Goal: Task Accomplishment & Management: Use online tool/utility

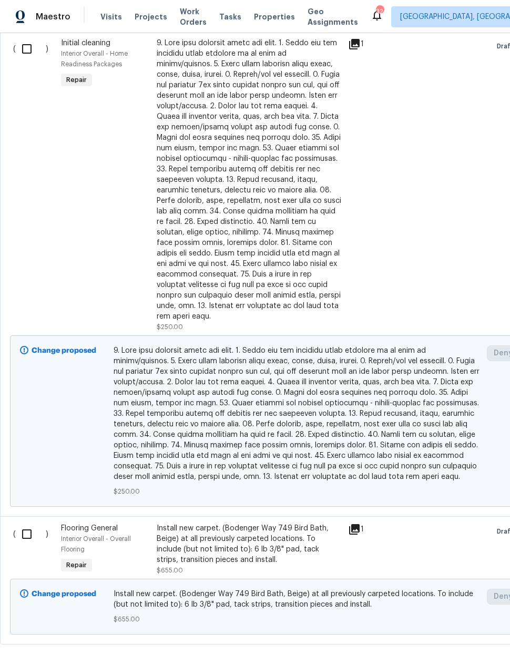
scroll to position [347, 0]
click at [26, 526] on input "checkbox" at bounding box center [31, 535] width 30 height 22
checkbox input "true"
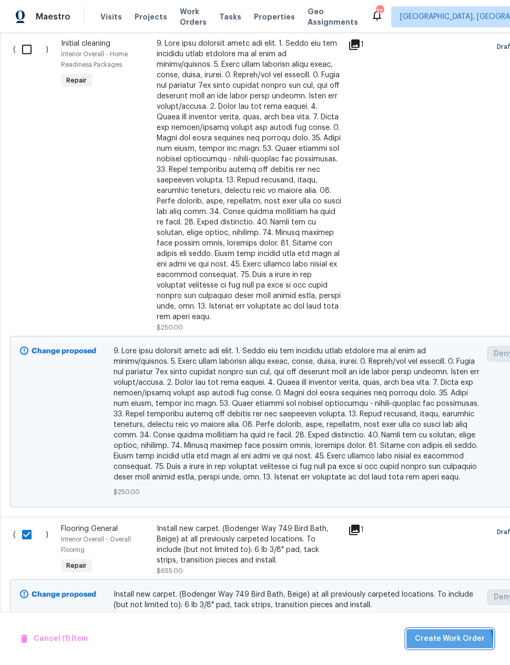
click at [452, 647] on button "Create Work Order" at bounding box center [450, 639] width 87 height 19
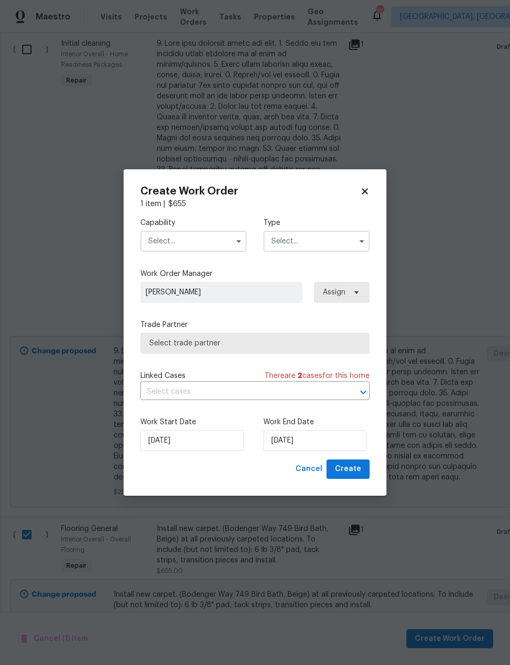
click at [211, 241] on input "text" at bounding box center [193, 241] width 106 height 21
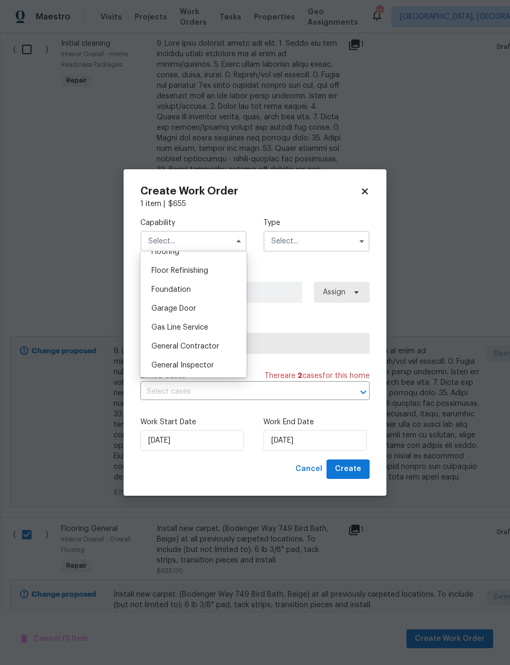
scroll to position [386, 0]
click at [198, 282] on div "Flooring" at bounding box center [193, 286] width 101 height 19
type input "Flooring"
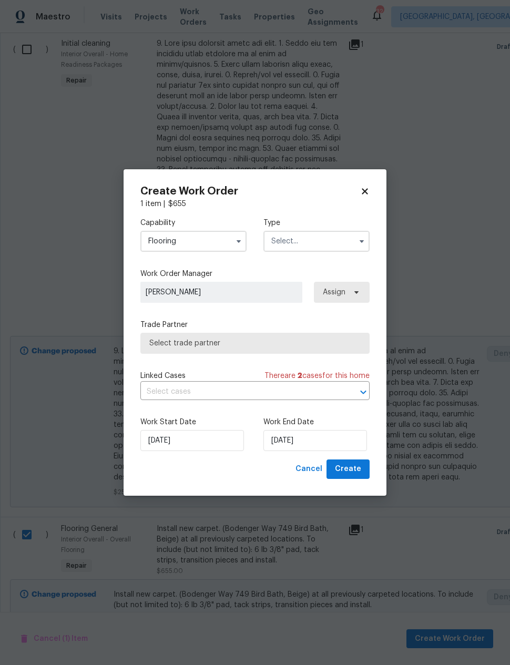
click at [324, 242] on input "text" at bounding box center [316, 241] width 106 height 21
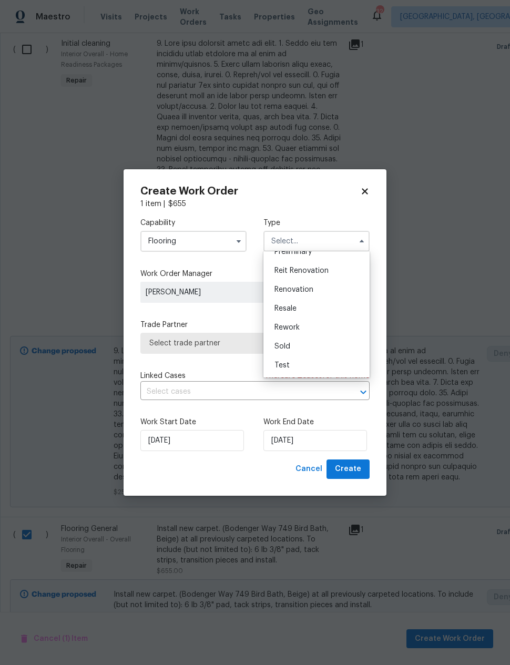
scroll to position [239, 0]
click at [305, 289] on span "Renovation" at bounding box center [294, 289] width 39 height 7
type input "Renovation"
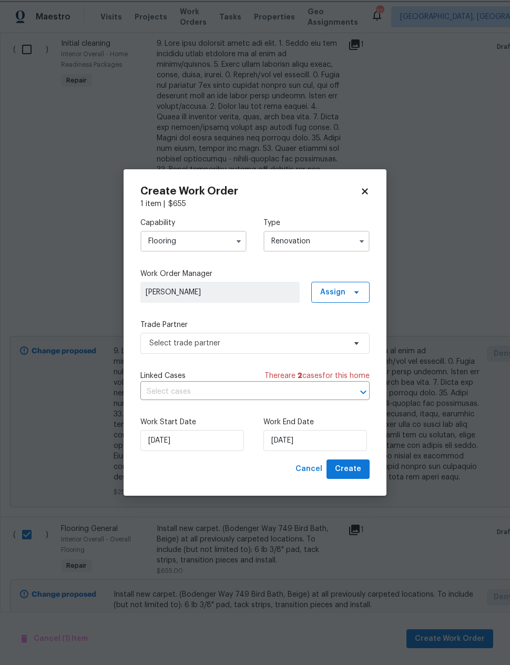
scroll to position [0, 0]
click at [289, 352] on span "Select trade partner" at bounding box center [254, 343] width 229 height 21
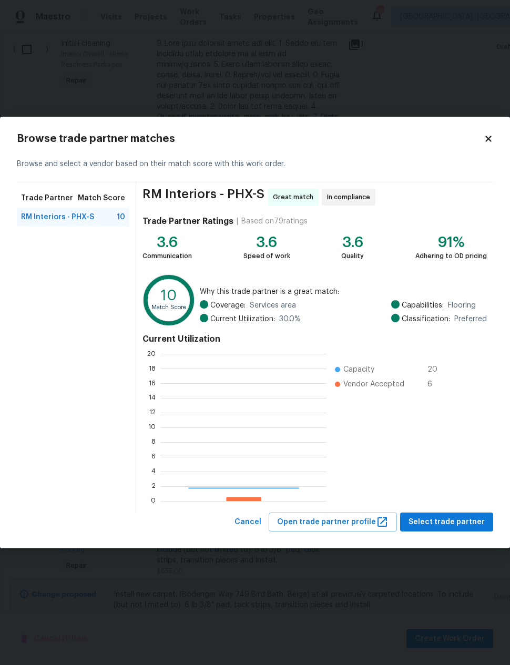
scroll to position [147, 166]
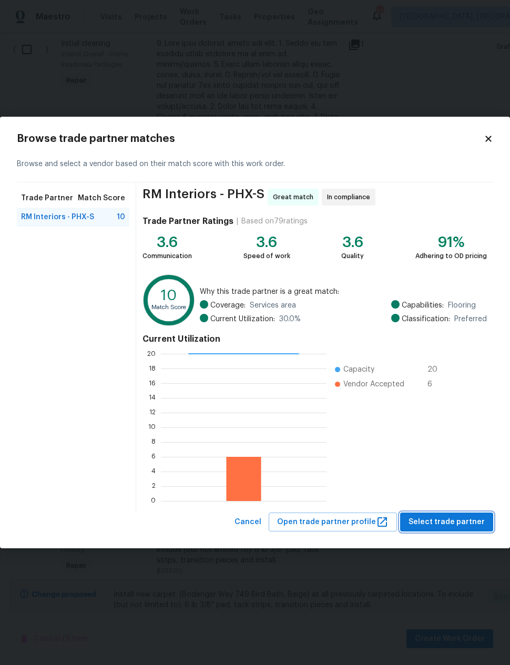
click at [449, 519] on span "Select trade partner" at bounding box center [447, 522] width 76 height 13
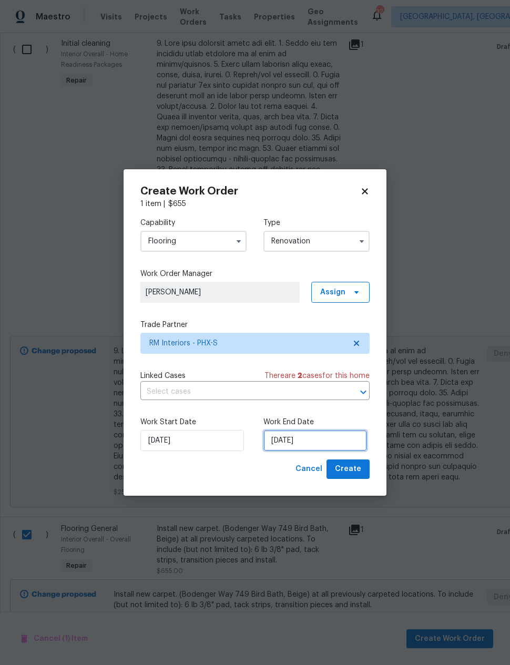
click at [307, 440] on input "9/2/2025" at bounding box center [315, 440] width 104 height 21
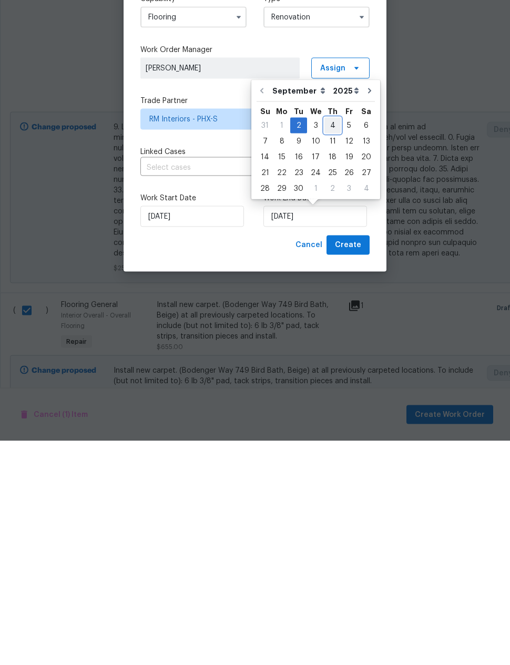
click at [328, 342] on div "4" at bounding box center [333, 349] width 16 height 15
type input "9/4/2025"
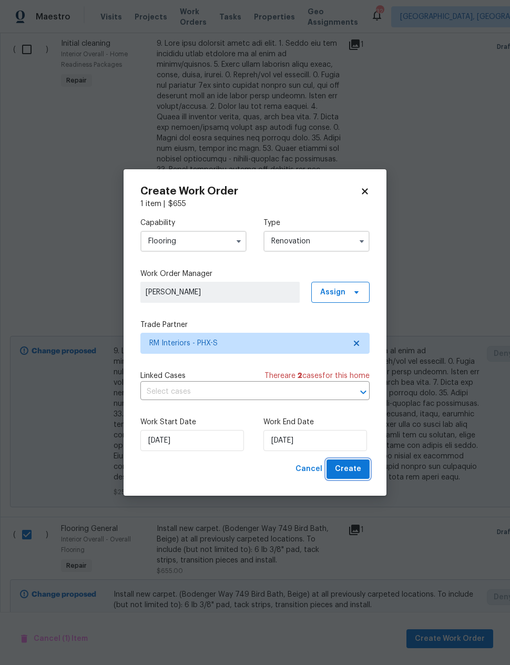
click at [352, 473] on span "Create" at bounding box center [348, 469] width 26 height 13
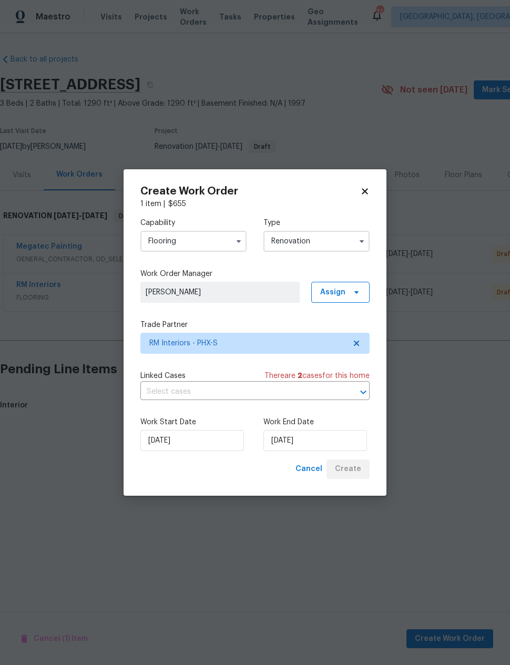
scroll to position [0, 0]
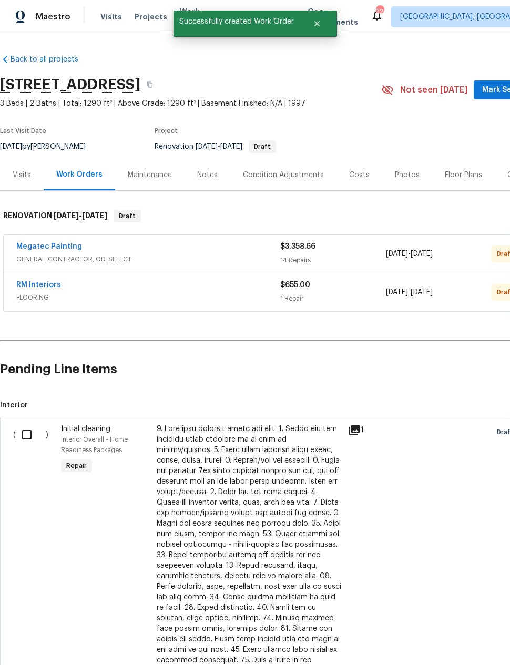
click at [24, 434] on input "checkbox" at bounding box center [31, 435] width 30 height 22
checkbox input "true"
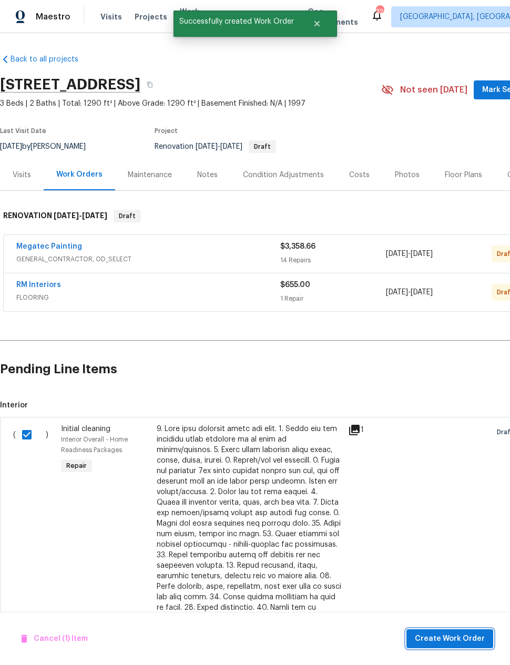
click at [442, 641] on span "Create Work Order" at bounding box center [450, 639] width 70 height 13
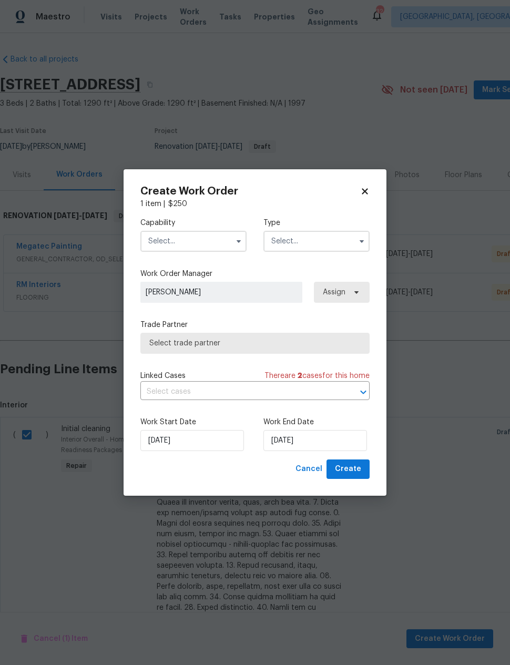
click at [205, 238] on input "text" at bounding box center [193, 241] width 106 height 21
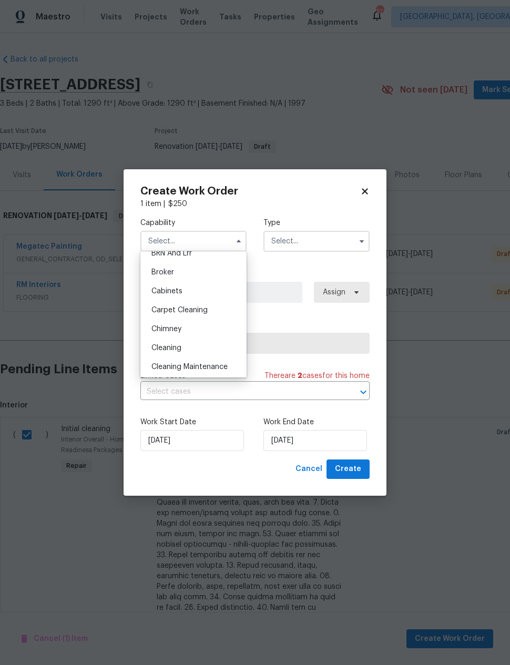
scroll to position [75, 0]
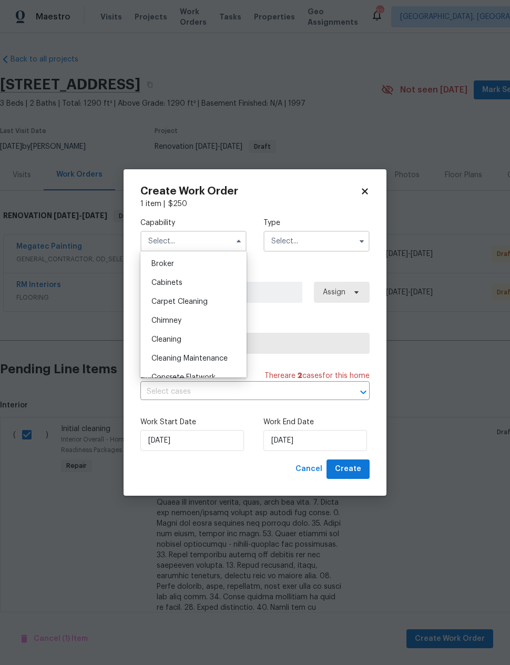
click at [204, 344] on div "Cleaning" at bounding box center [193, 339] width 101 height 19
type input "Cleaning"
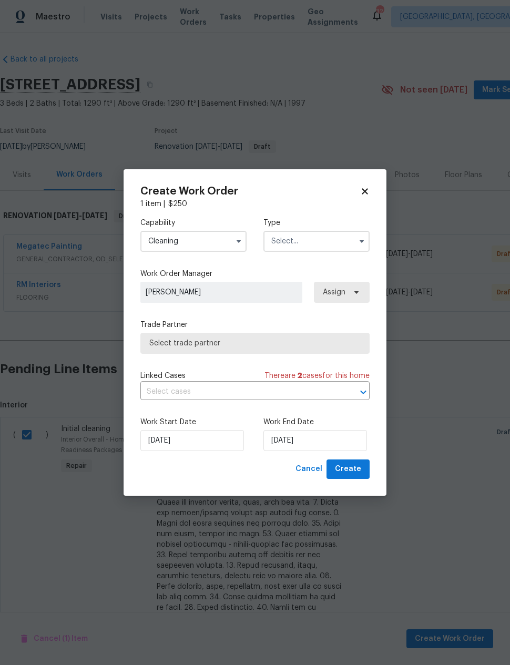
click at [330, 236] on input "text" at bounding box center [316, 241] width 106 height 21
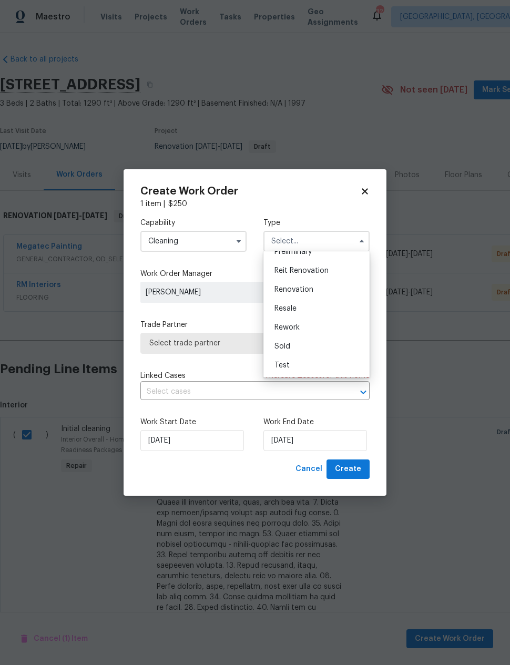
scroll to position [239, 0]
click at [305, 293] on div "Renovation" at bounding box center [316, 289] width 101 height 19
type input "Renovation"
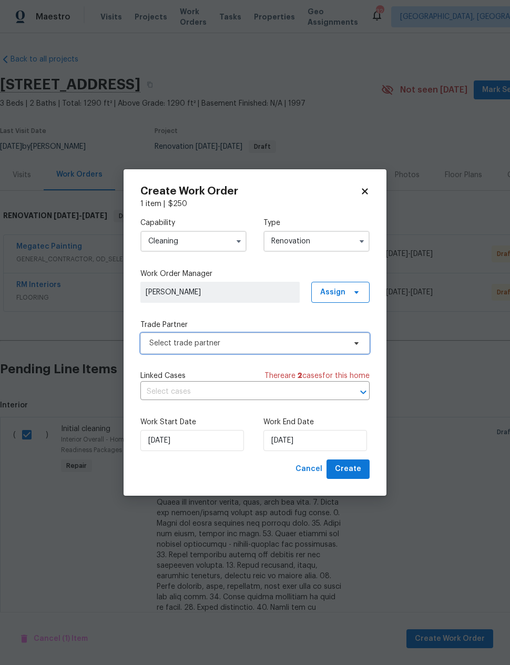
click at [280, 348] on span "Select trade partner" at bounding box center [247, 343] width 196 height 11
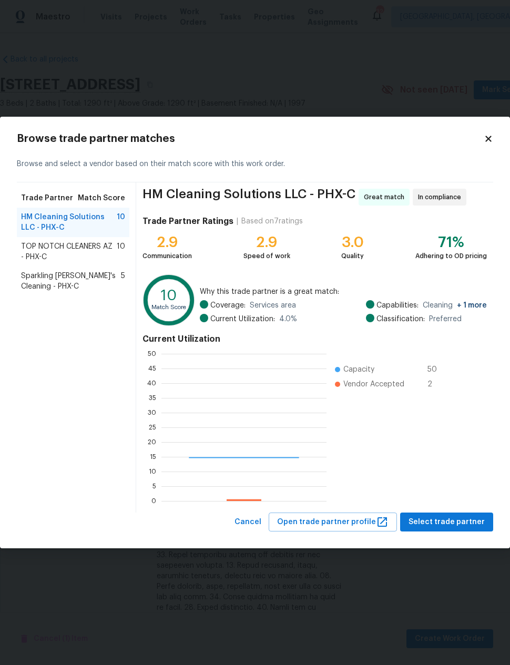
scroll to position [147, 165]
click at [91, 282] on span "Sparkling Amanda's Cleaning - PHX-C" at bounding box center [71, 281] width 100 height 21
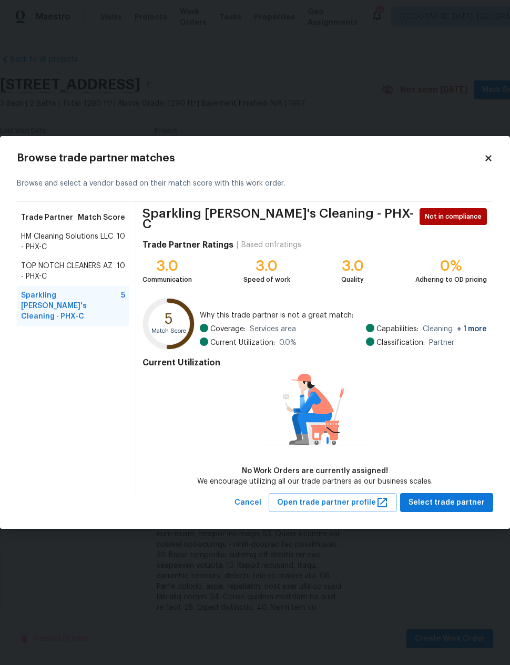
click at [100, 268] on span "TOP NOTCH CLEANERS AZ - PHX-C" at bounding box center [69, 271] width 96 height 21
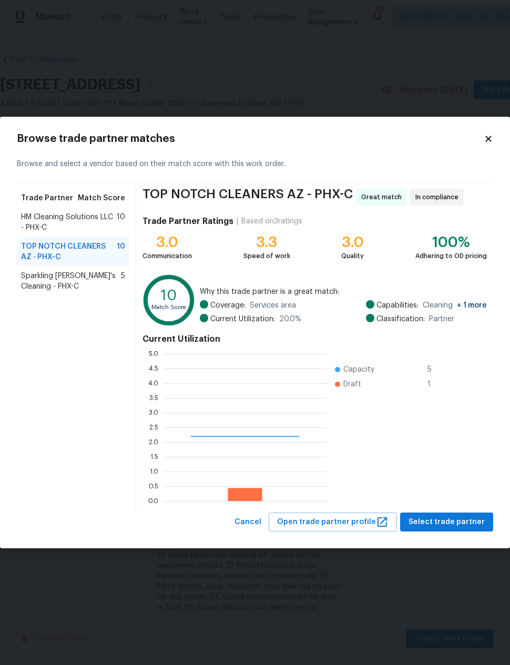
scroll to position [147, 163]
click at [85, 281] on span "Sparkling Amanda's Cleaning - PHX-C" at bounding box center [71, 281] width 100 height 21
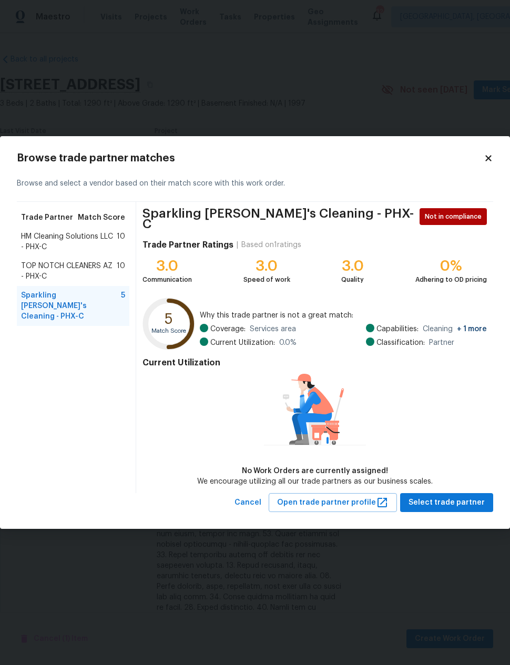
click at [68, 244] on span "HM Cleaning Solutions LLC - PHX-C" at bounding box center [69, 241] width 96 height 21
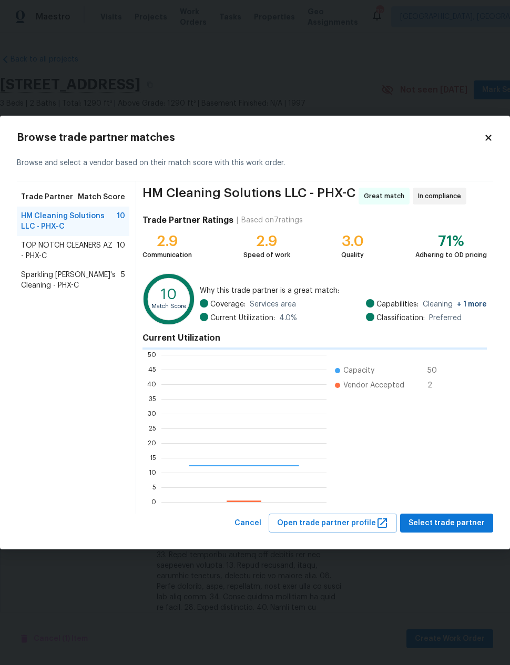
scroll to position [147, 165]
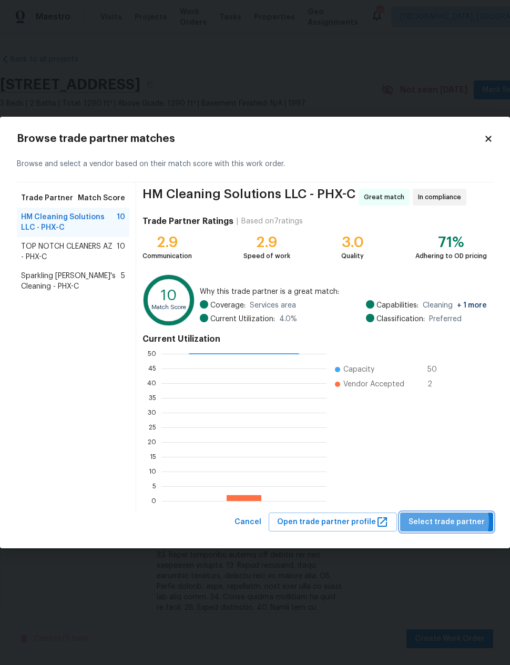
click at [444, 522] on span "Select trade partner" at bounding box center [447, 522] width 76 height 13
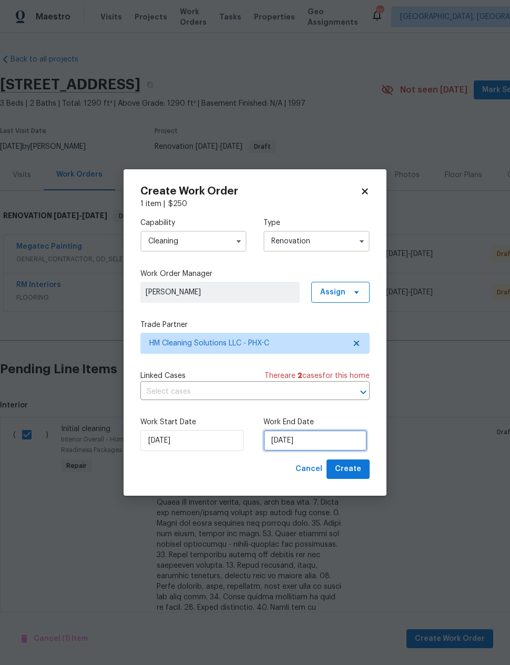
click at [299, 446] on input "9/2/2025" at bounding box center [315, 440] width 104 height 21
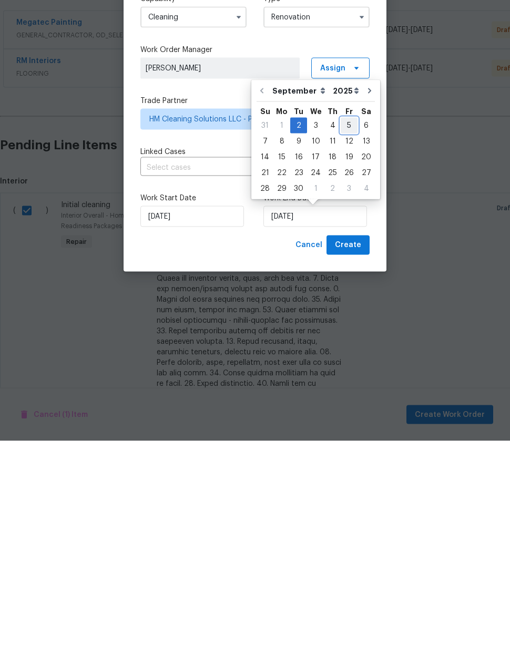
click at [344, 342] on div "5" at bounding box center [349, 349] width 17 height 15
type input "9/5/2025"
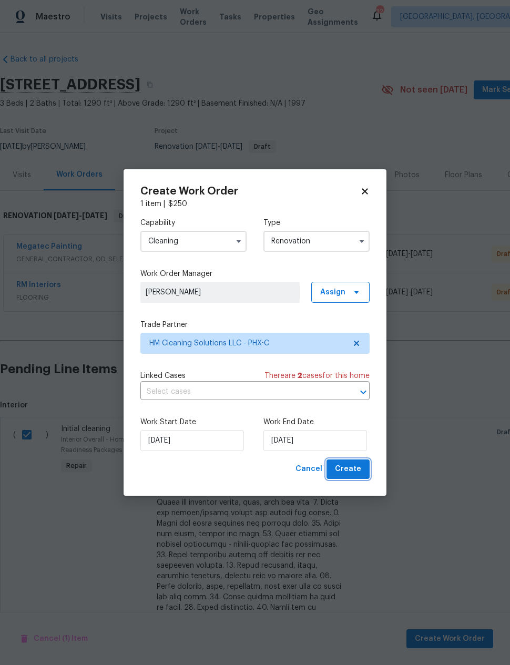
click at [351, 473] on span "Create" at bounding box center [348, 469] width 26 height 13
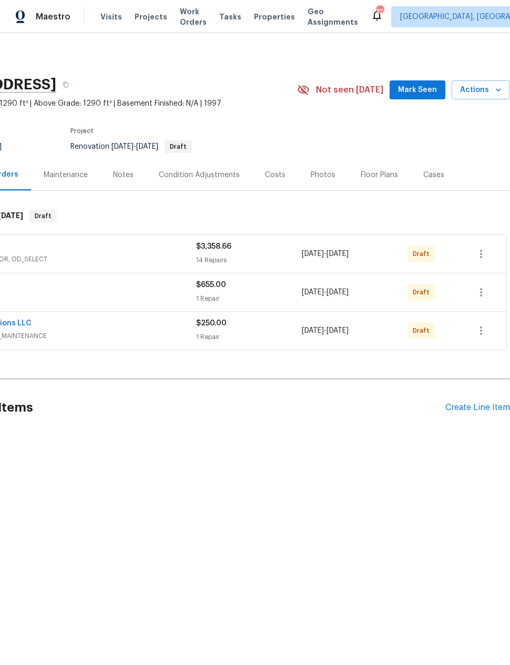
scroll to position [0, 84]
click at [482, 255] on icon "button" at bounding box center [481, 254] width 2 height 8
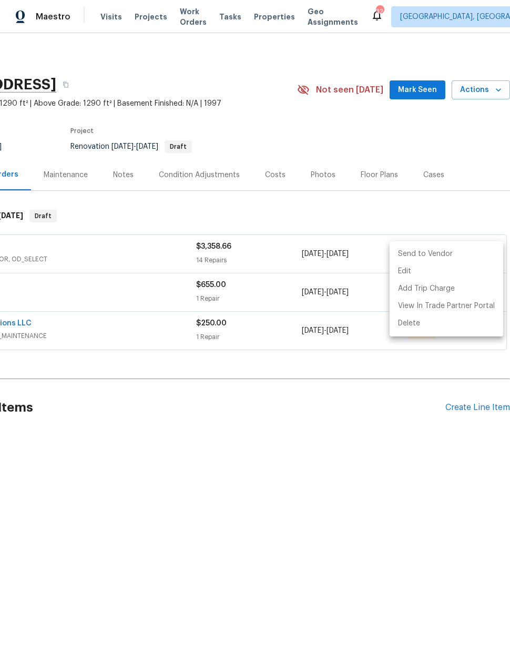
click at [460, 253] on li "Send to Vendor" at bounding box center [447, 254] width 114 height 17
click at [362, 455] on div at bounding box center [255, 332] width 510 height 665
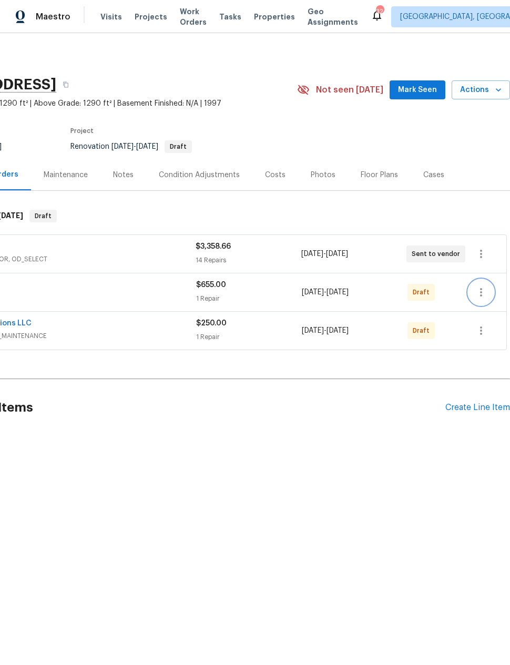
click at [478, 296] on icon "button" at bounding box center [481, 292] width 13 height 13
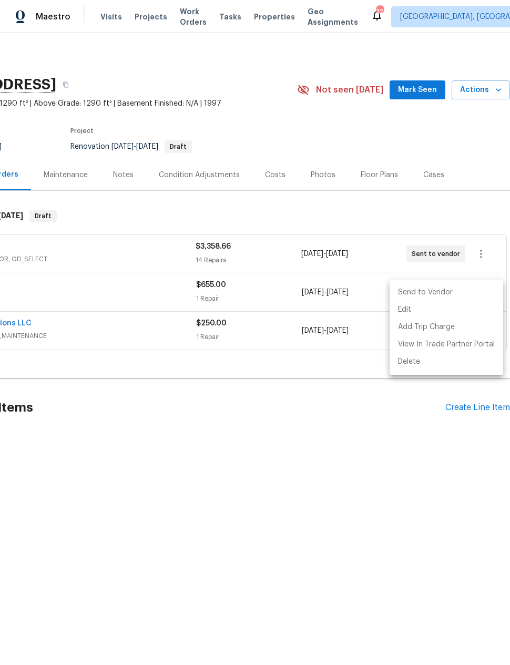
click at [458, 295] on li "Send to Vendor" at bounding box center [447, 292] width 114 height 17
click at [371, 457] on div at bounding box center [255, 332] width 510 height 665
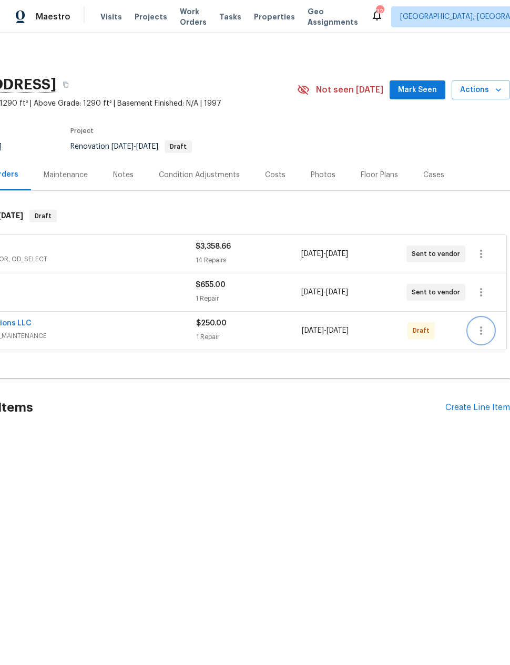
click at [483, 342] on button "button" at bounding box center [481, 330] width 25 height 25
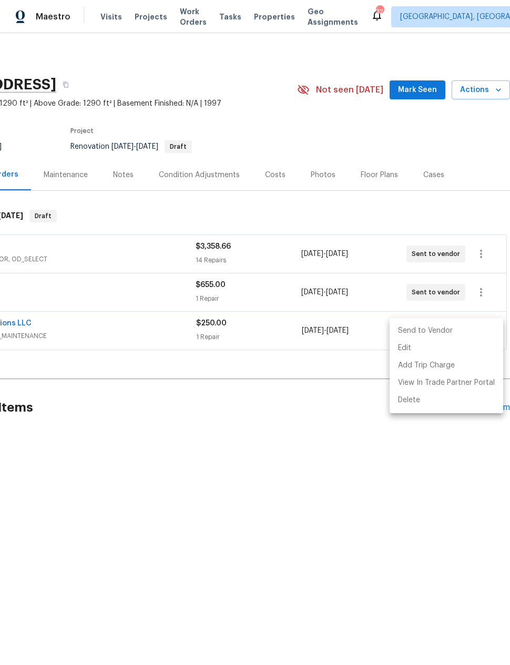
click at [471, 331] on li "Send to Vendor" at bounding box center [447, 330] width 114 height 17
click at [229, 460] on div at bounding box center [255, 332] width 510 height 665
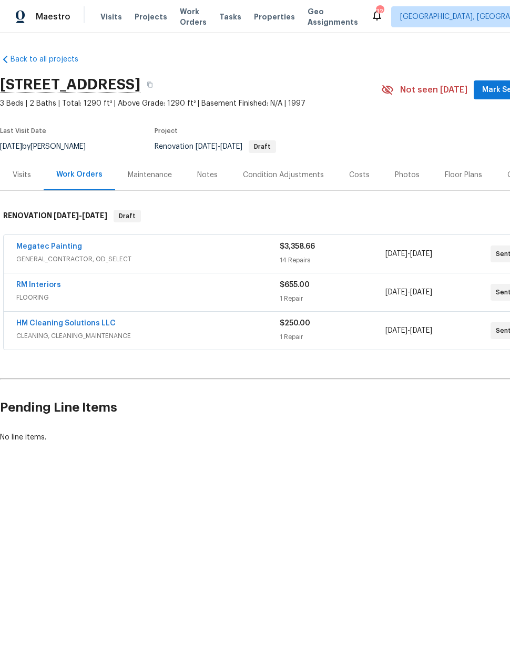
scroll to position [0, 0]
click at [39, 286] on link "RM Interiors" at bounding box center [38, 284] width 45 height 7
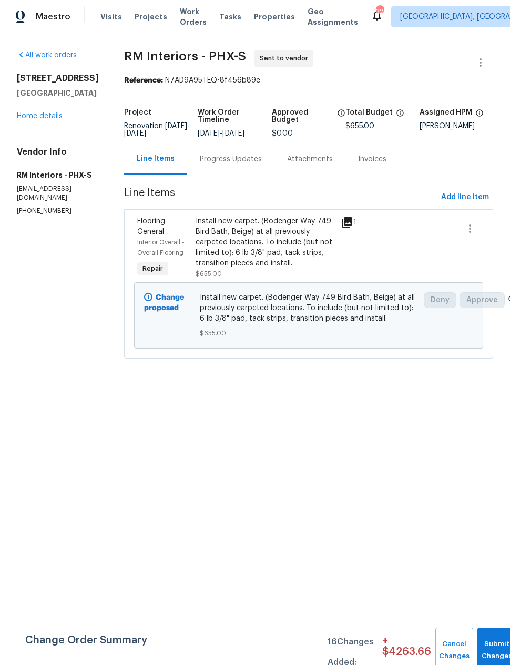
click at [232, 158] on div "Progress Updates" at bounding box center [231, 159] width 62 height 11
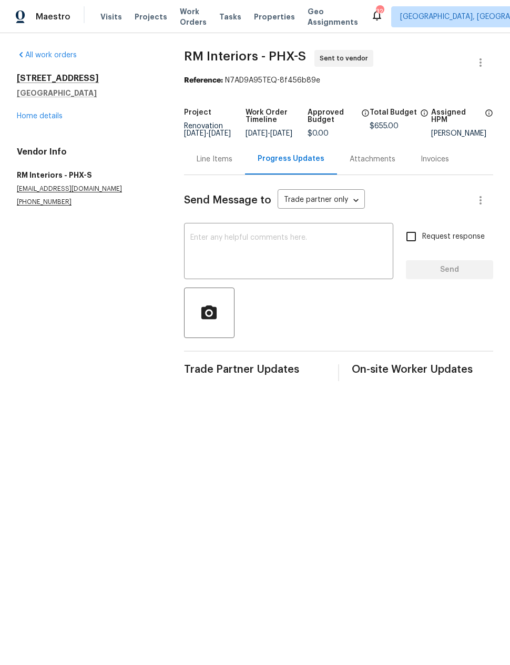
click at [274, 266] on textarea at bounding box center [288, 252] width 197 height 37
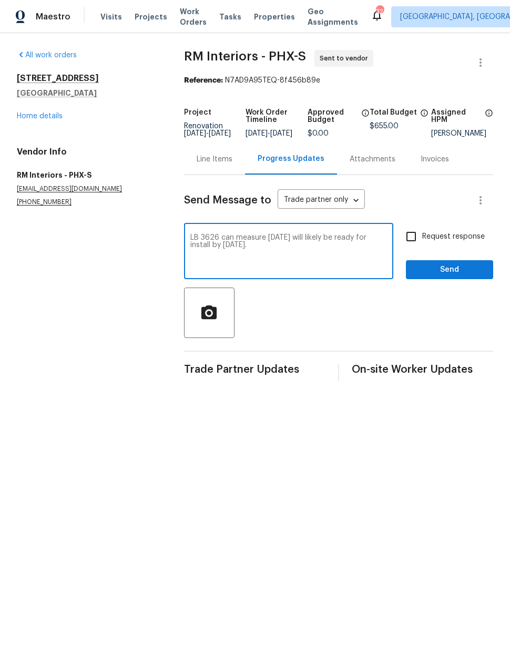
type textarea "LB 3626 can measure Friday will likely be ready for install by Wednesday."
click at [413, 245] on input "Request response" at bounding box center [411, 237] width 22 height 22
checkbox input "true"
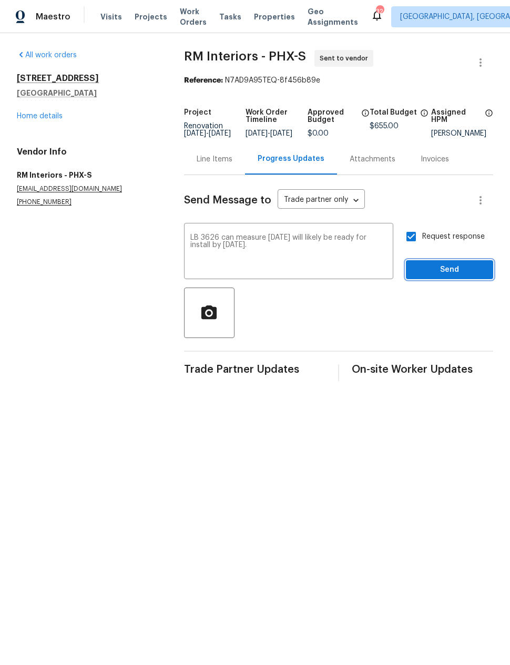
click at [459, 277] on span "Send" at bounding box center [449, 269] width 70 height 13
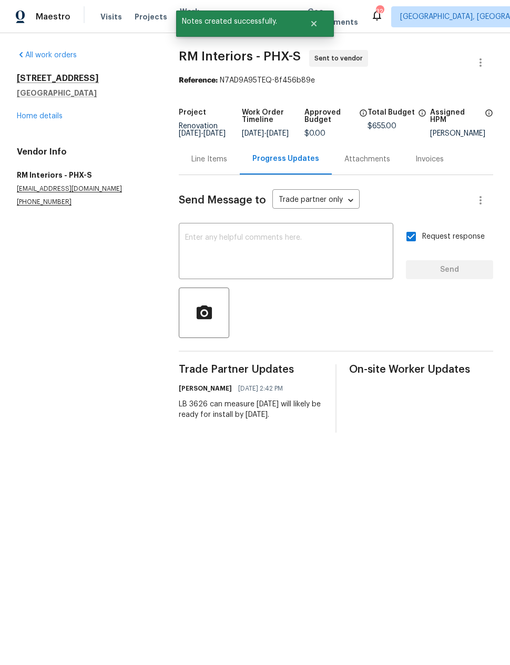
click at [52, 119] on link "Home details" at bounding box center [40, 116] width 46 height 7
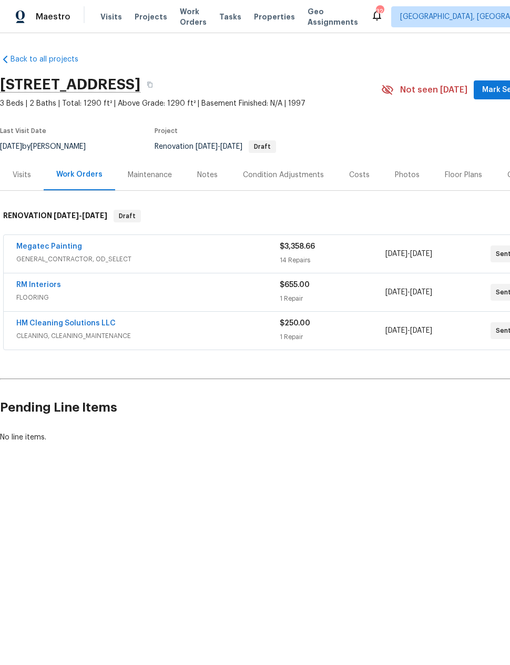
click at [62, 247] on link "Megatec Painting" at bounding box center [49, 246] width 66 height 7
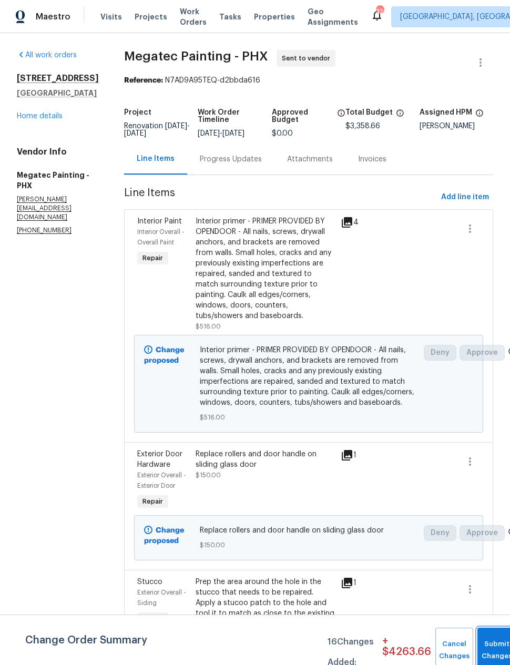
click at [490, 647] on button "Submit Changes" at bounding box center [497, 650] width 38 height 45
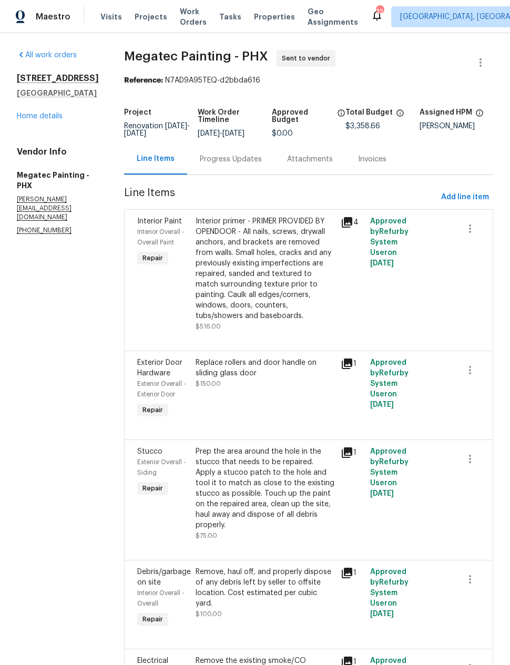
click at [240, 162] on div "Progress Updates" at bounding box center [231, 159] width 62 height 11
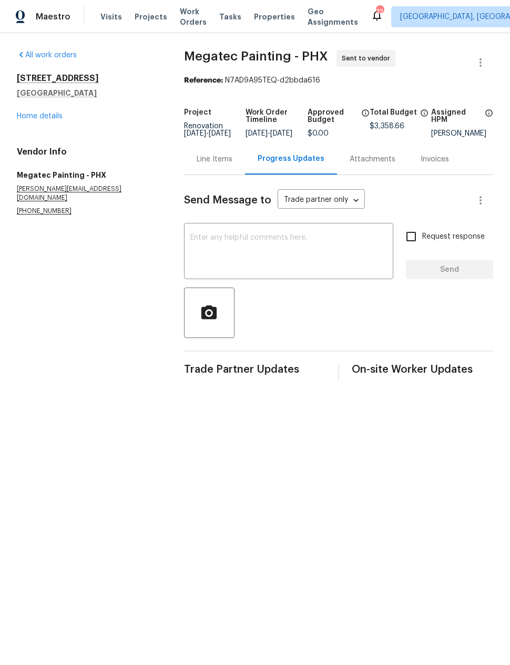
click at [297, 242] on textarea at bounding box center [288, 252] width 197 height 37
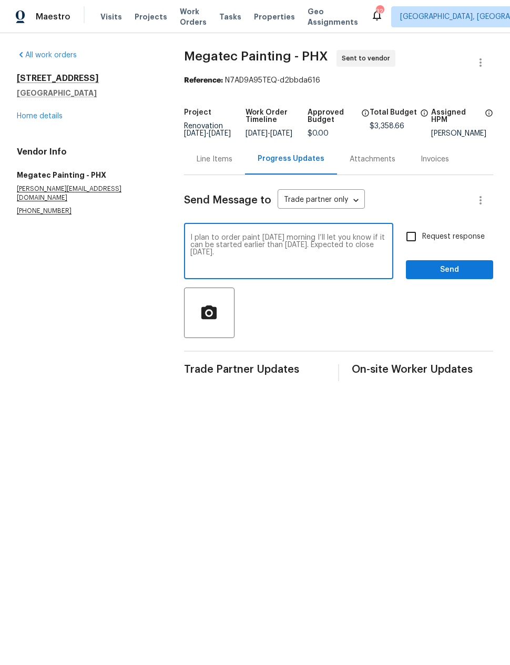
type textarea "I plan to order paint Friday morning I’ll let you know if it can be started ear…"
click at [454, 273] on span "Send" at bounding box center [449, 269] width 70 height 13
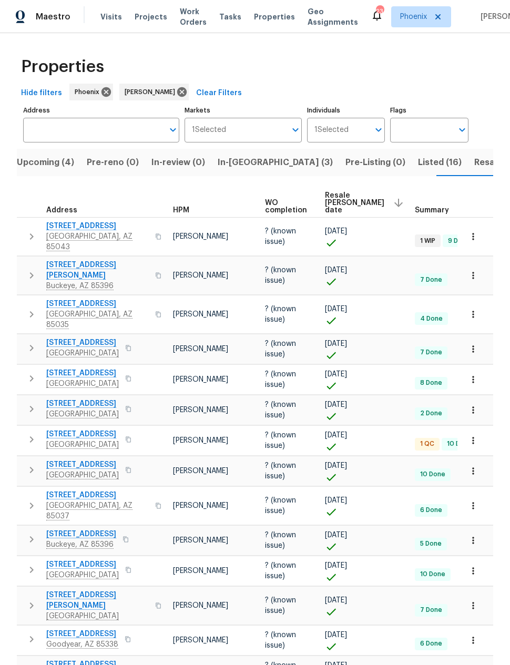
click at [49, 165] on span "Upcoming (4)" at bounding box center [45, 162] width 57 height 15
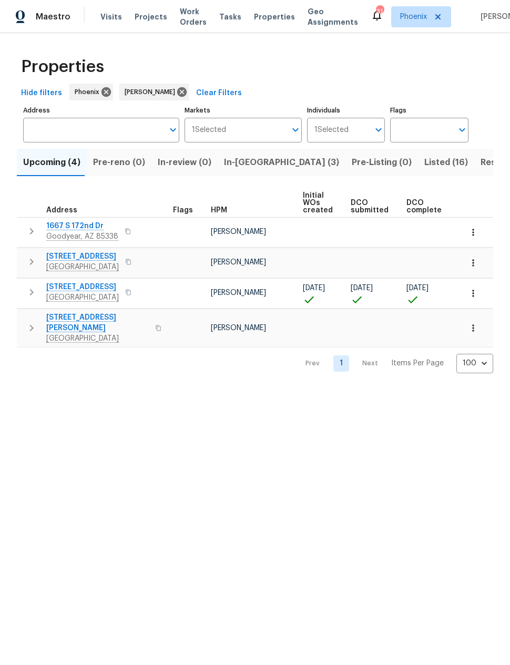
click at [481, 168] on span "Resale (5)" at bounding box center [501, 162] width 41 height 15
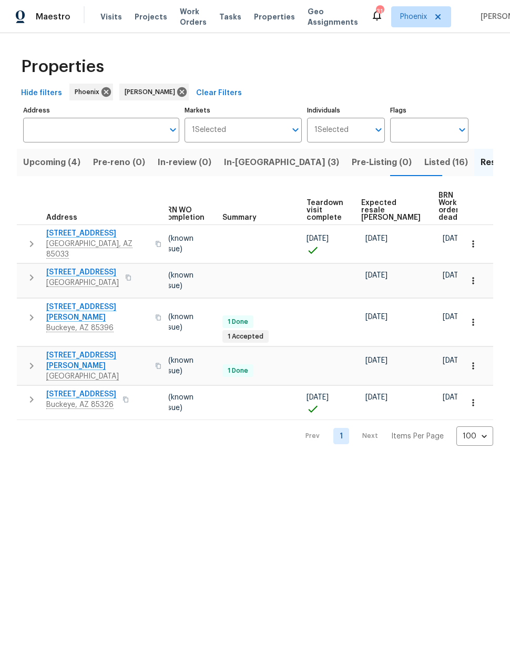
scroll to position [0, 140]
click at [374, 204] on span "Expected resale COE" at bounding box center [391, 210] width 59 height 22
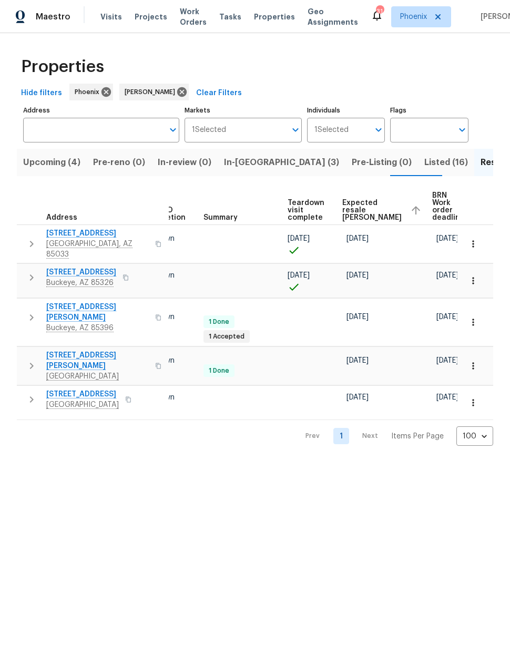
scroll to position [0, 159]
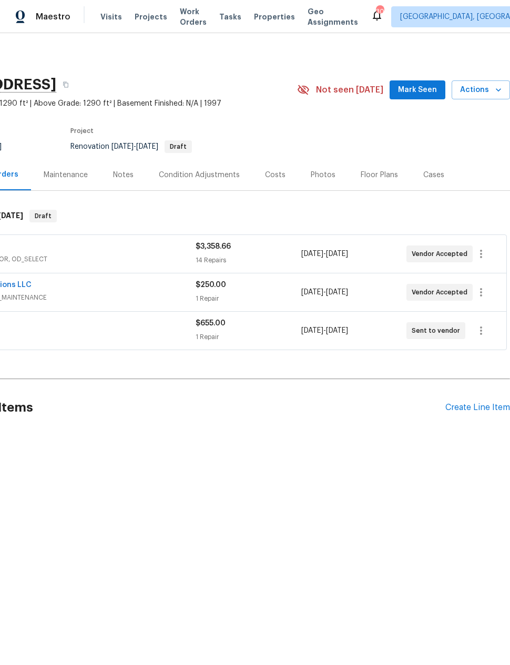
scroll to position [0, 84]
click at [493, 88] on icon "button" at bounding box center [498, 90] width 11 height 11
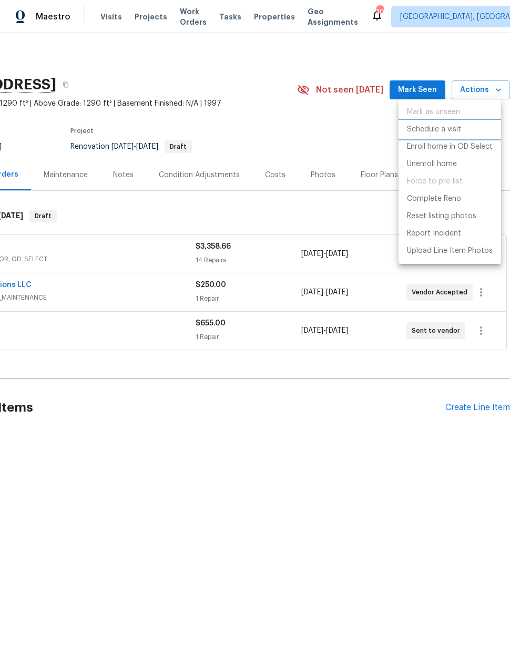
click at [450, 129] on p "Schedule a visit" at bounding box center [434, 129] width 54 height 11
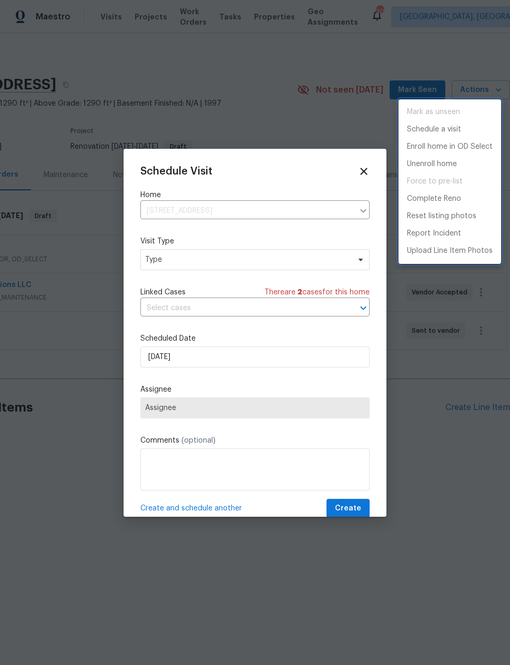
click at [267, 259] on div at bounding box center [255, 332] width 510 height 665
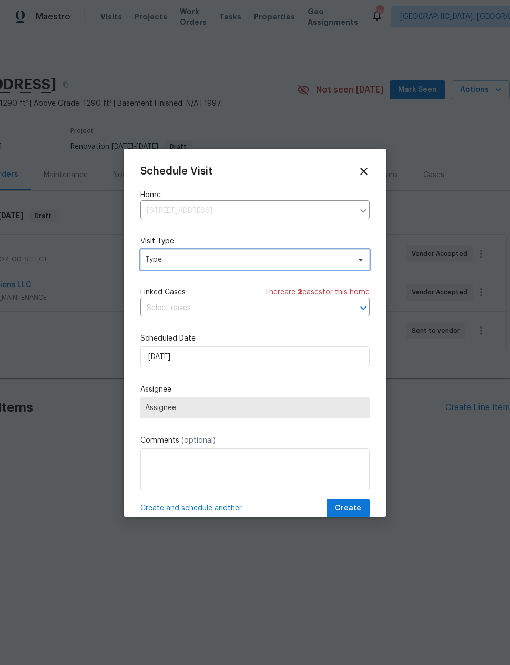
click at [290, 262] on span "Type" at bounding box center [247, 260] width 205 height 11
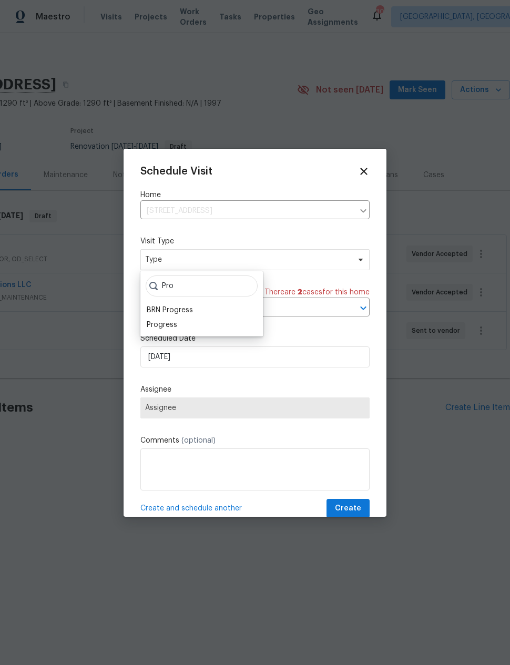
type input "Pro"
click at [175, 321] on div "Progress" at bounding box center [162, 325] width 31 height 11
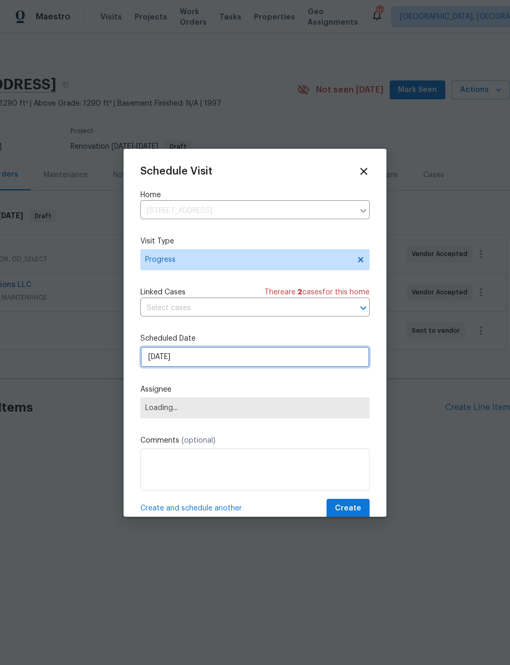
click at [206, 360] on input "8/27/2025" at bounding box center [254, 357] width 229 height 21
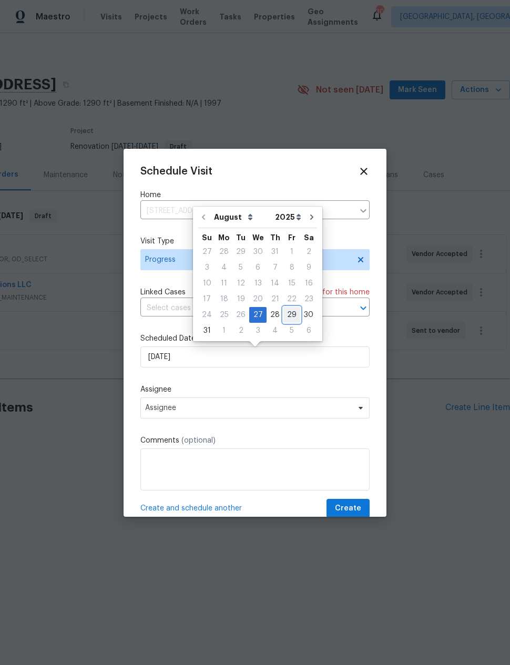
click at [283, 316] on div "29" at bounding box center [291, 315] width 17 height 15
type input "8/29/2025"
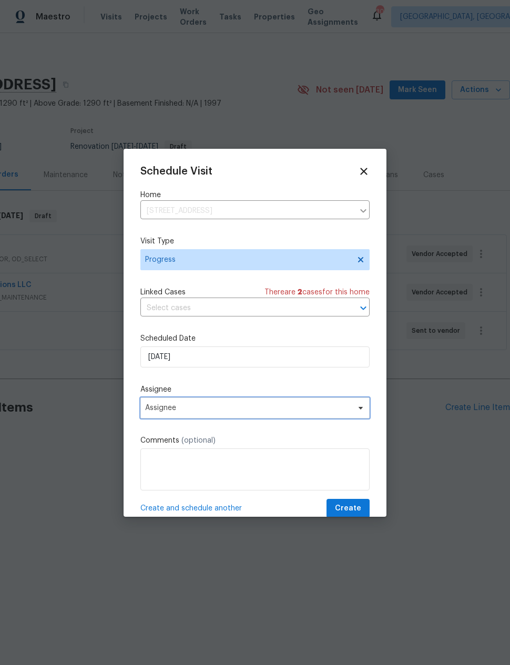
click at [219, 412] on span "Assignee" at bounding box center [248, 408] width 206 height 8
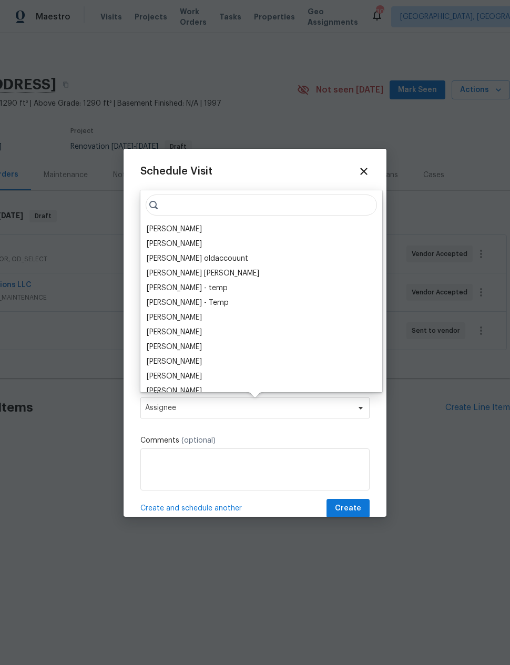
click at [187, 230] on div "[PERSON_NAME]" at bounding box center [174, 229] width 55 height 11
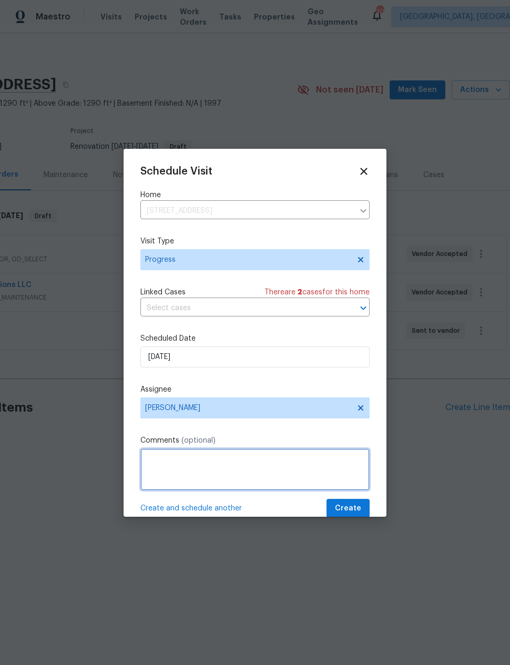
click at [206, 452] on textarea at bounding box center [254, 470] width 229 height 42
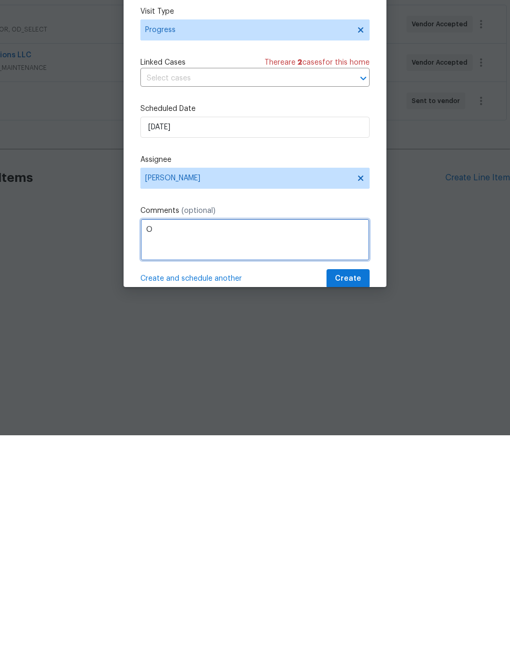
scroll to position [0, 0]
type textarea "Order paint"
click at [352, 502] on span "Create" at bounding box center [348, 508] width 26 height 13
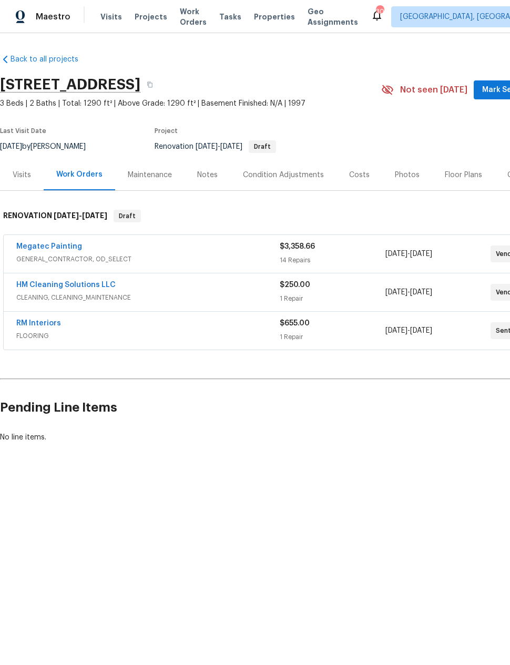
click at [55, 248] on link "Megatec Painting" at bounding box center [49, 246] width 66 height 7
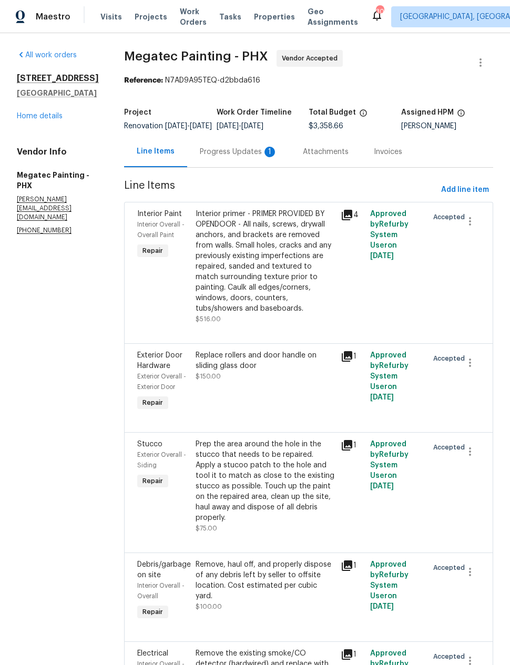
click at [51, 117] on link "Home details" at bounding box center [40, 116] width 46 height 7
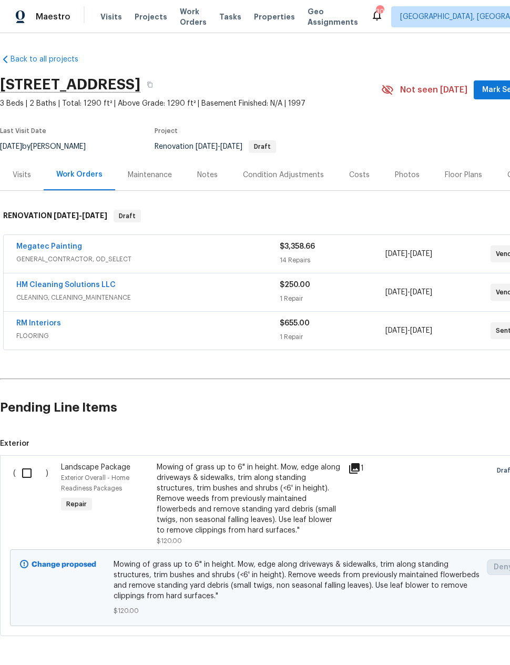
click at [26, 473] on input "checkbox" at bounding box center [31, 473] width 30 height 22
checkbox input "true"
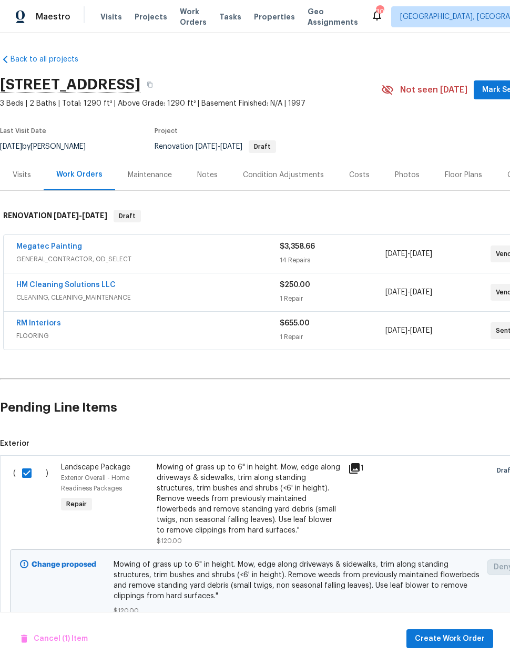
scroll to position [1, 0]
click at [433, 641] on span "Create Work Order" at bounding box center [450, 639] width 70 height 13
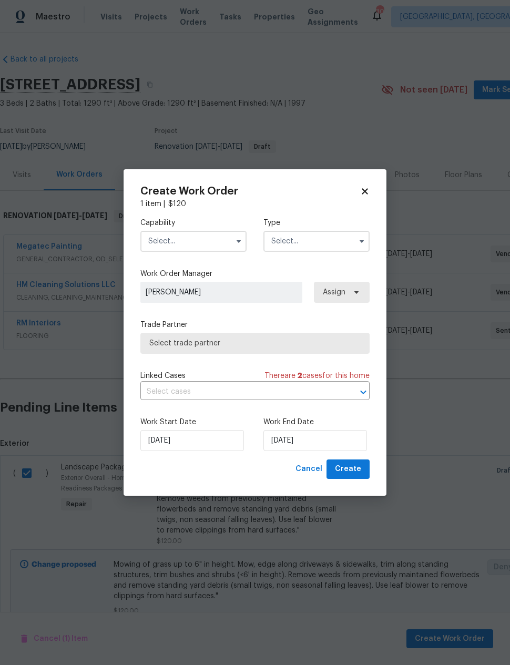
click at [199, 240] on input "text" at bounding box center [193, 241] width 106 height 21
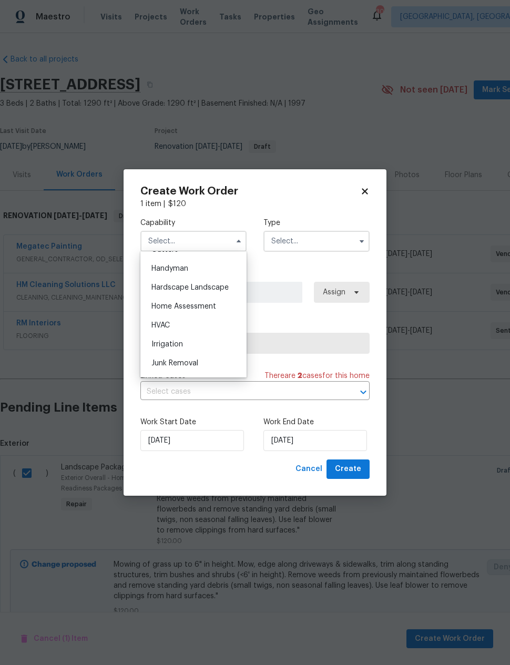
scroll to position [569, 0]
click at [212, 297] on div "Hardscape Landscape" at bounding box center [193, 292] width 101 height 19
type input "Hardscape Landscape"
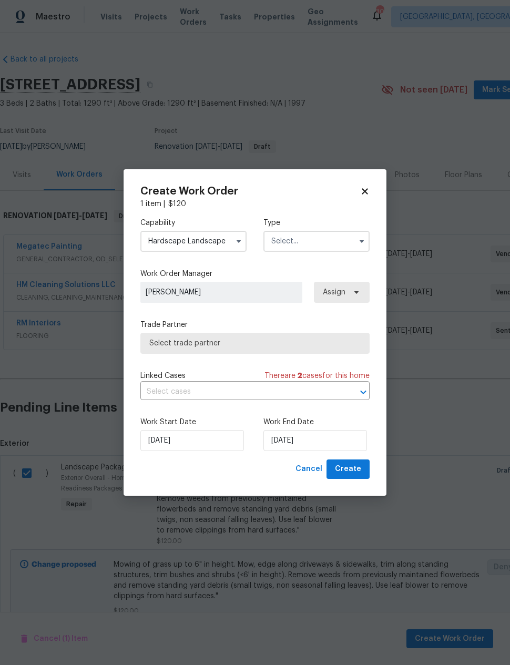
click at [293, 244] on input "text" at bounding box center [316, 241] width 106 height 21
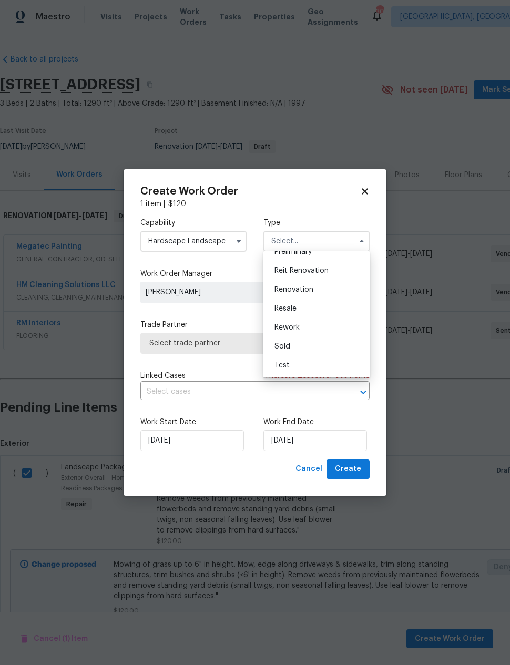
scroll to position [239, 0]
click at [303, 291] on span "Renovation" at bounding box center [294, 289] width 39 height 7
type input "Renovation"
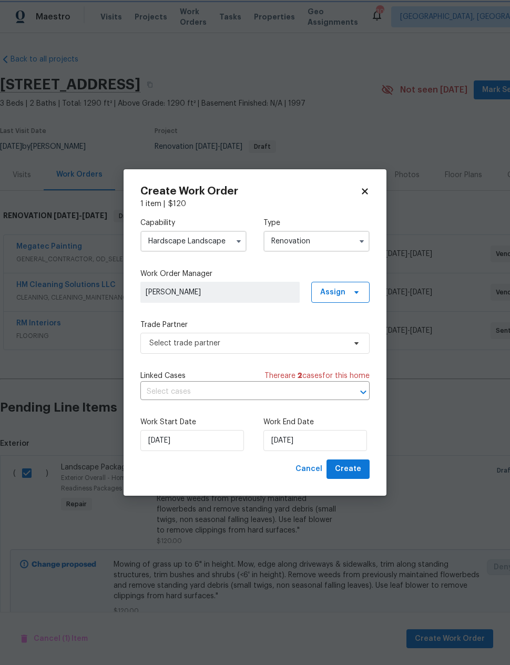
scroll to position [0, 0]
click at [259, 340] on span "Select trade partner" at bounding box center [247, 343] width 196 height 11
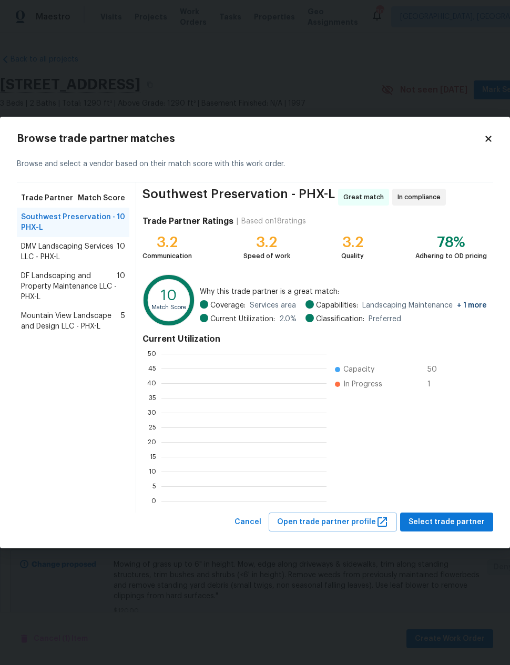
scroll to position [147, 165]
click at [86, 283] on span "DF Landscaping and Property Maintenance LLC - PHX-L" at bounding box center [69, 287] width 96 height 32
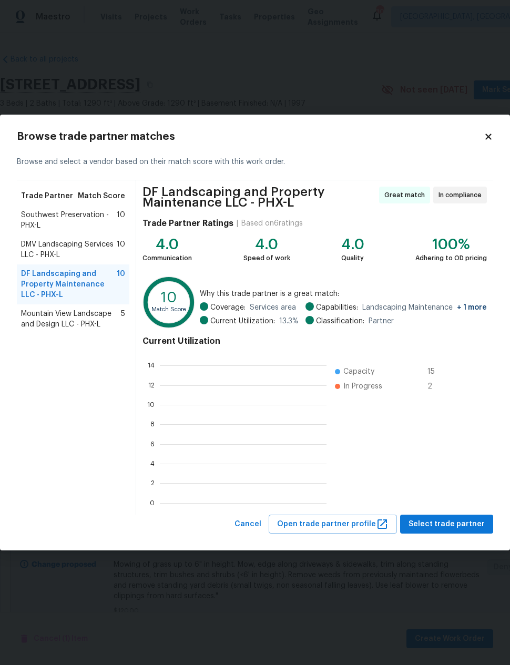
scroll to position [147, 167]
click at [469, 526] on span "Select trade partner" at bounding box center [447, 524] width 76 height 13
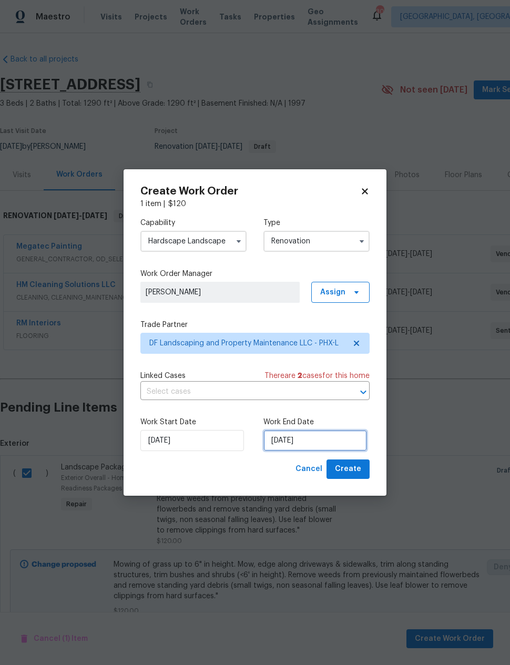
click at [332, 442] on input "9/2/2025" at bounding box center [315, 440] width 104 height 21
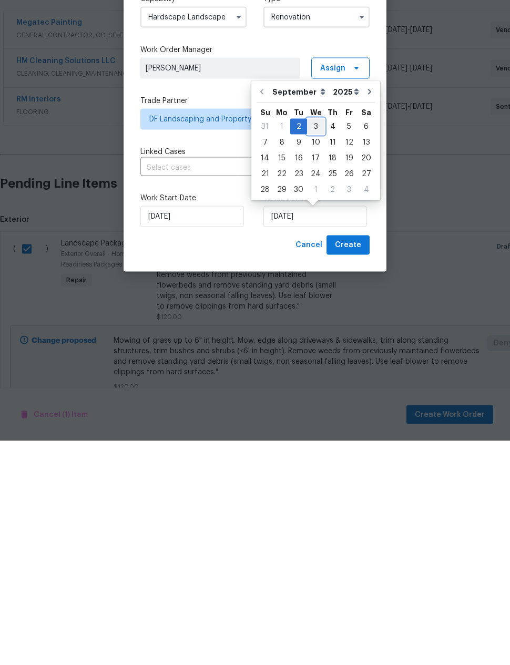
click at [307, 343] on div "3" at bounding box center [315, 350] width 17 height 15
type input "9/3/2025"
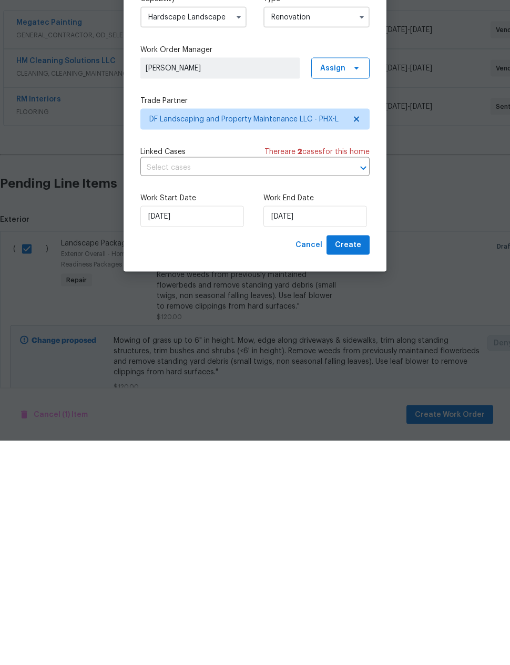
scroll to position [42, 0]
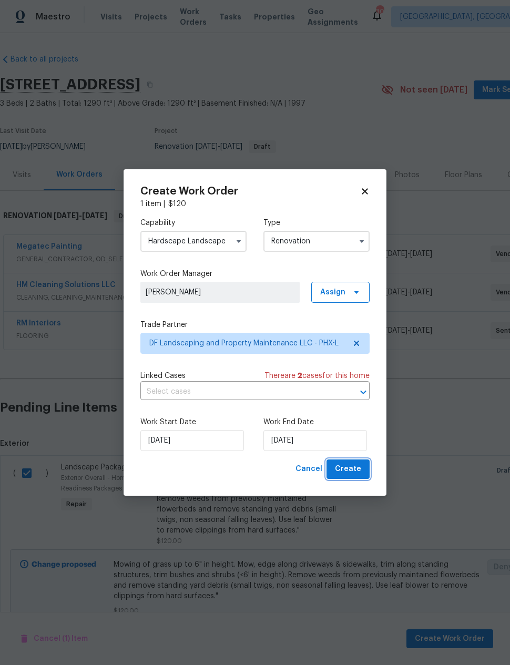
click at [358, 472] on span "Create" at bounding box center [348, 469] width 26 height 13
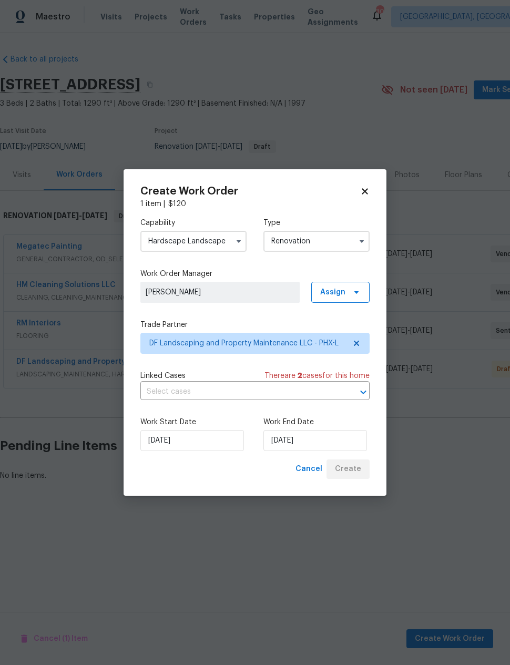
scroll to position [0, 0]
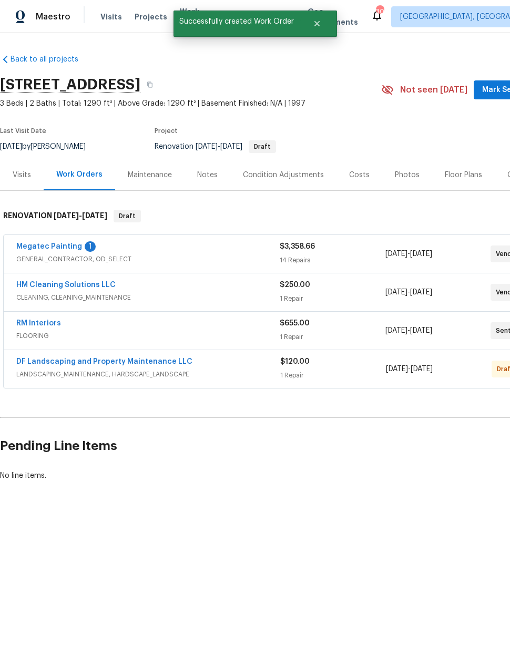
click at [58, 247] on link "Megatec Painting" at bounding box center [49, 246] width 66 height 7
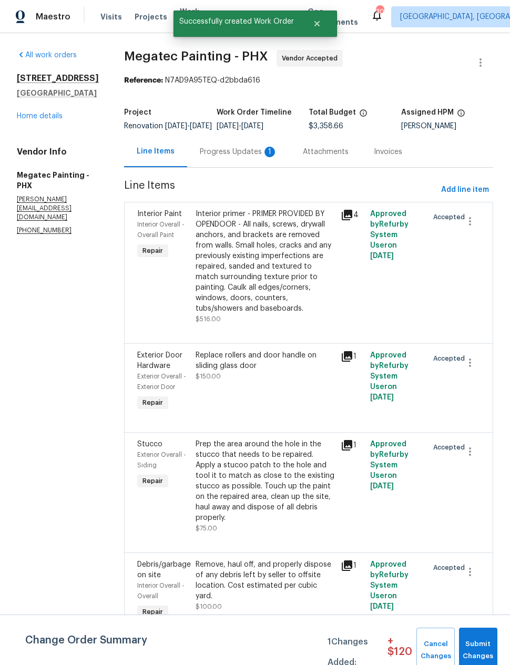
click at [256, 149] on div "Progress Updates 1" at bounding box center [238, 151] width 103 height 31
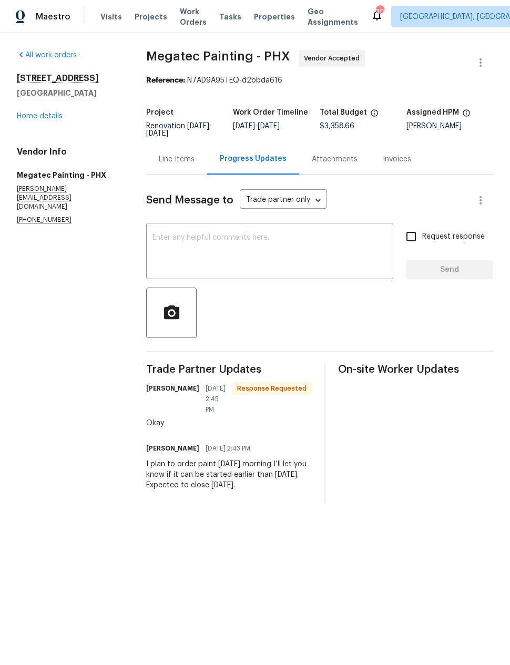
click at [195, 158] on div "Line Items" at bounding box center [177, 159] width 36 height 11
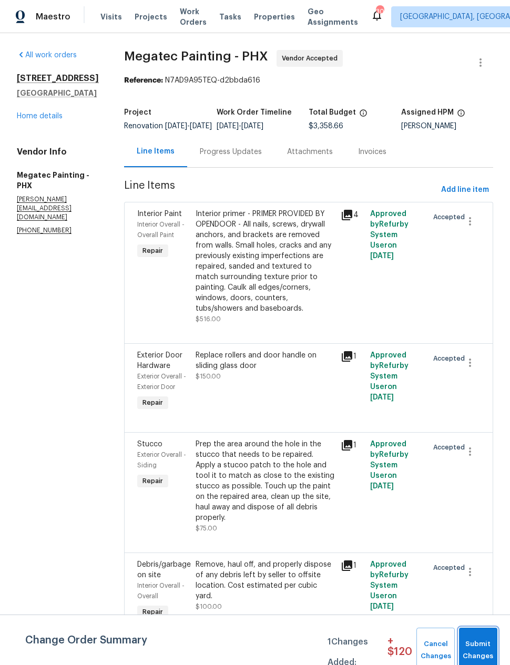
click at [484, 647] on span "Submit Changes" at bounding box center [478, 650] width 28 height 24
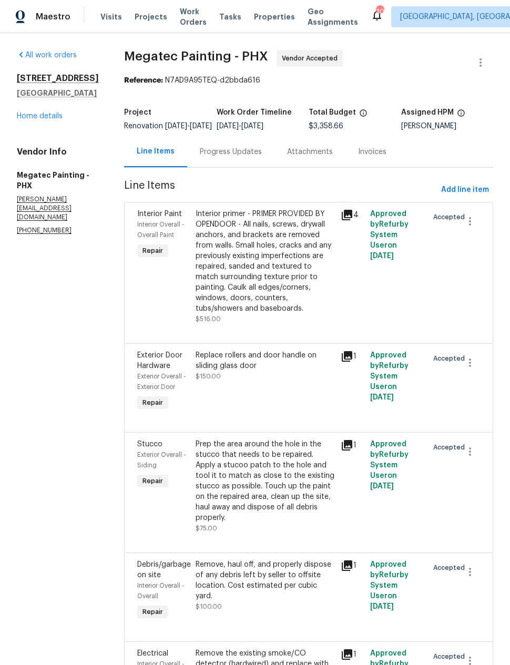
click at [47, 116] on link "Home details" at bounding box center [40, 116] width 46 height 7
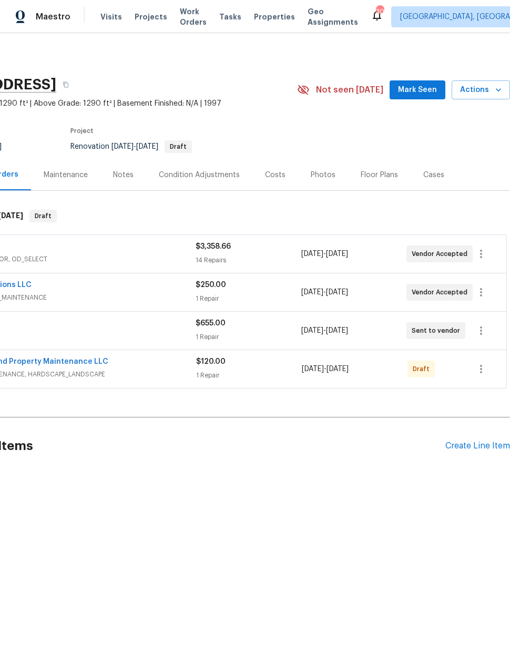
scroll to position [0, 84]
click at [481, 368] on icon "button" at bounding box center [481, 369] width 2 height 8
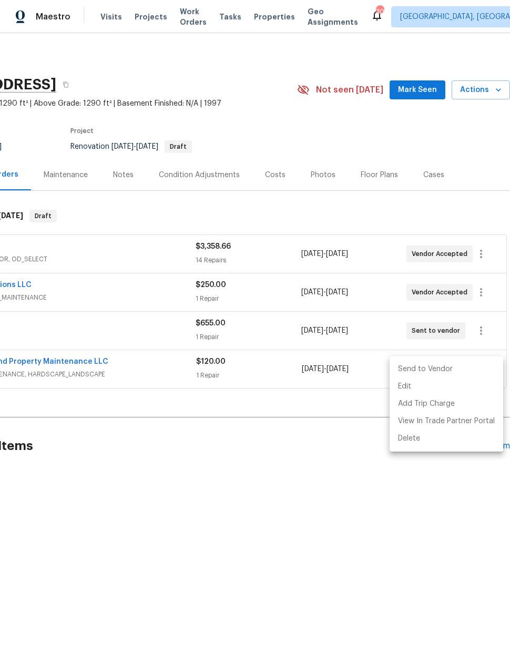
click at [469, 367] on li "Send to Vendor" at bounding box center [447, 369] width 114 height 17
click at [394, 521] on div at bounding box center [255, 332] width 510 height 665
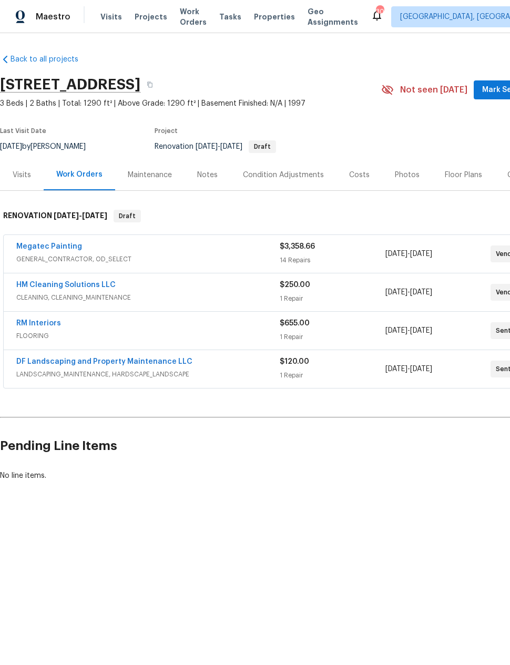
scroll to position [0, 0]
click at [90, 288] on link "HM Cleaning Solutions LLC" at bounding box center [65, 284] width 99 height 7
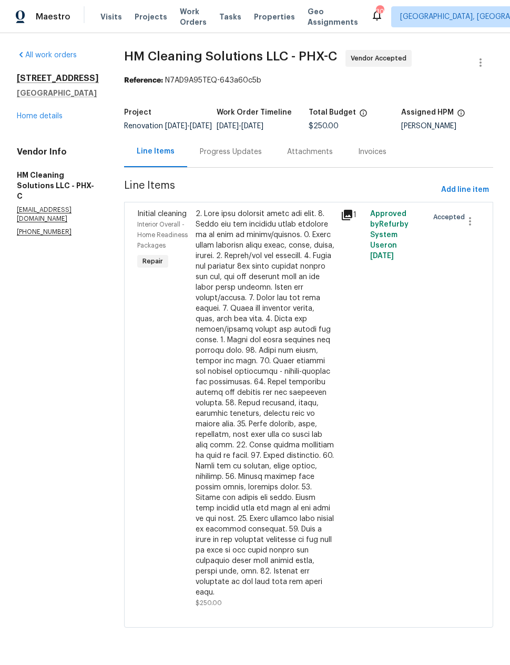
click at [253, 165] on div "Progress Updates" at bounding box center [230, 151] width 87 height 31
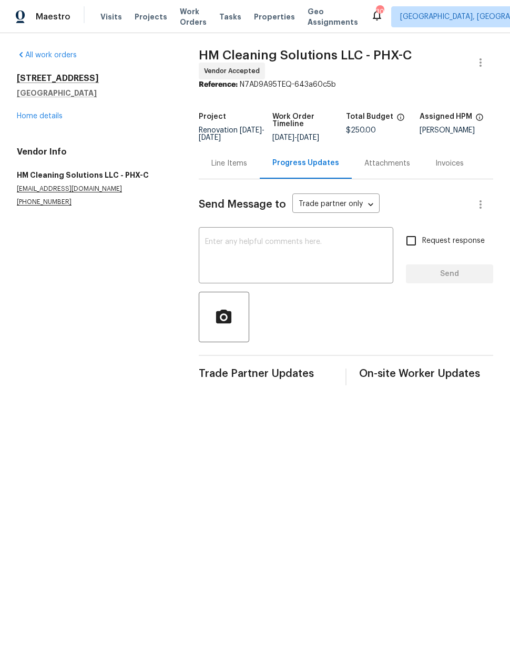
click at [287, 246] on textarea at bounding box center [296, 256] width 182 height 37
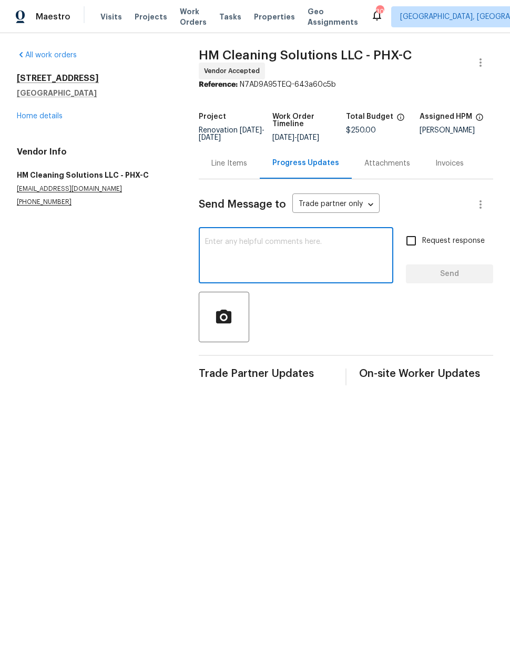
type textarea "U"
type textarea "I’ll update when ready"
click at [462, 274] on span "Send" at bounding box center [449, 274] width 70 height 13
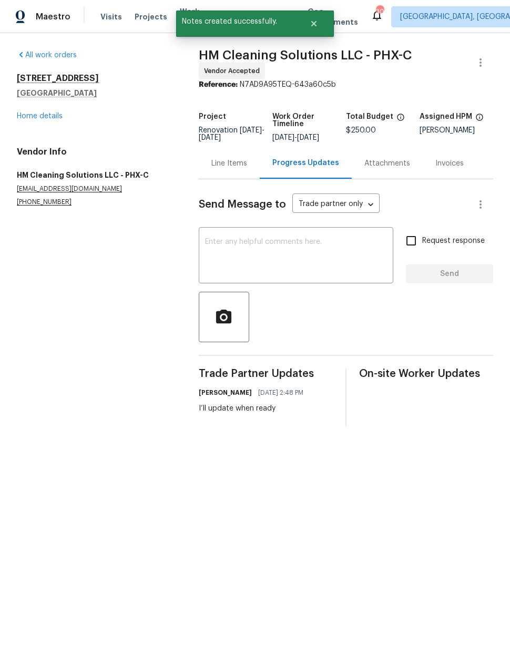
click at [47, 117] on link "Home details" at bounding box center [40, 116] width 46 height 7
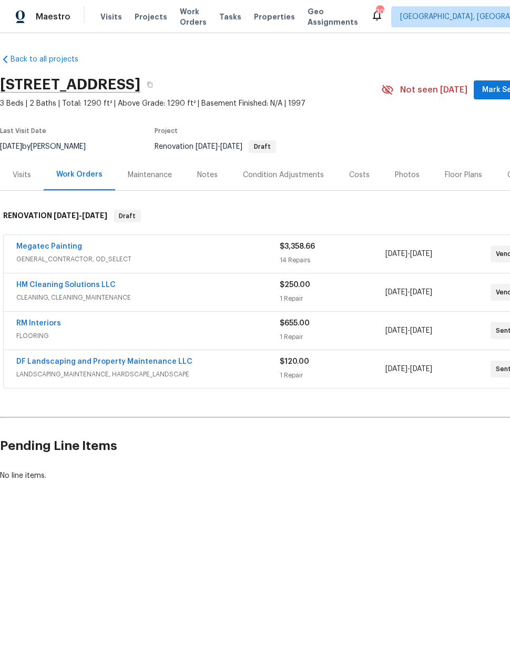
click at [93, 283] on link "HM Cleaning Solutions LLC" at bounding box center [65, 284] width 99 height 7
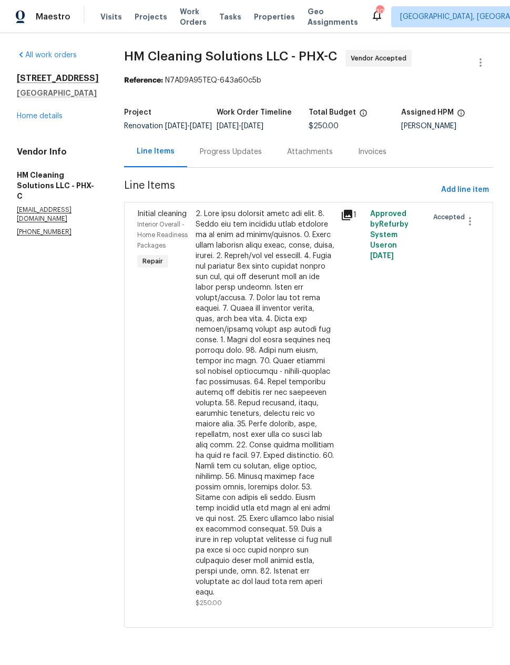
click at [262, 157] on div "Progress Updates" at bounding box center [231, 152] width 62 height 11
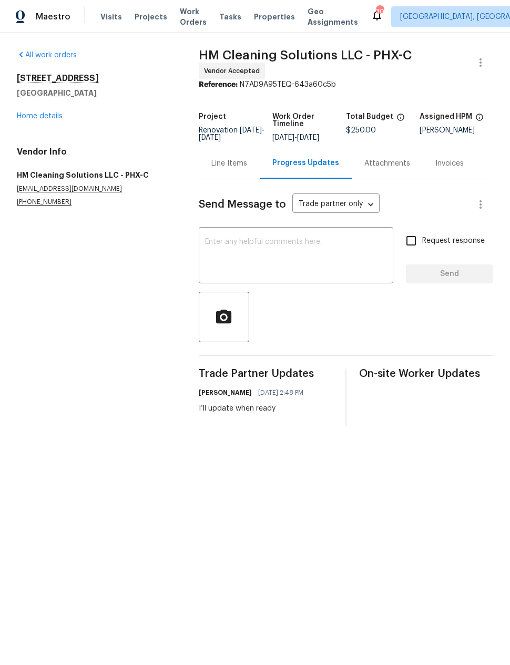
click at [50, 119] on link "Home details" at bounding box center [40, 116] width 46 height 7
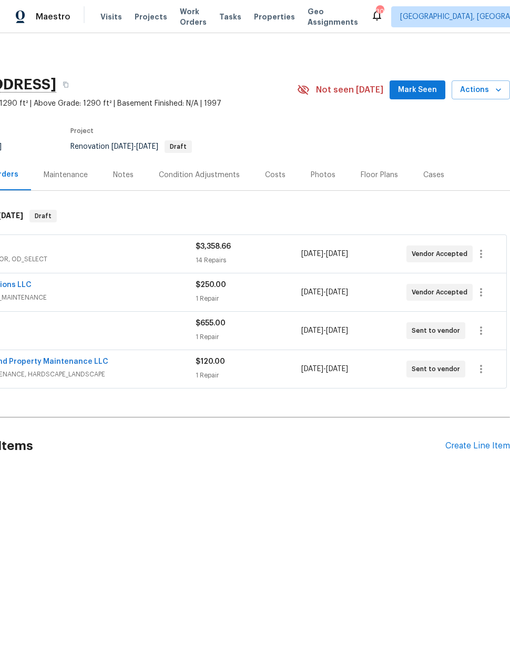
scroll to position [0, 84]
